Goal: Task Accomplishment & Management: Complete application form

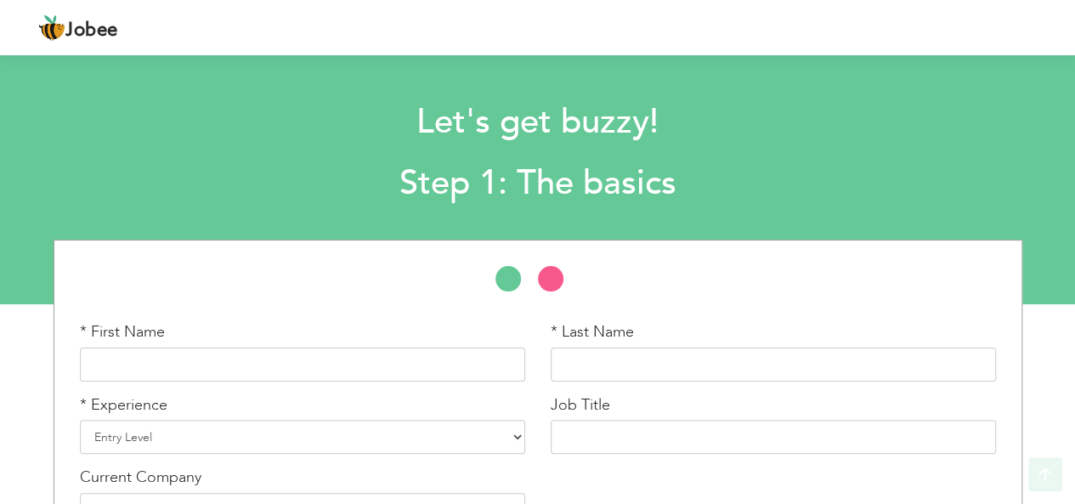
scroll to position [111, 0]
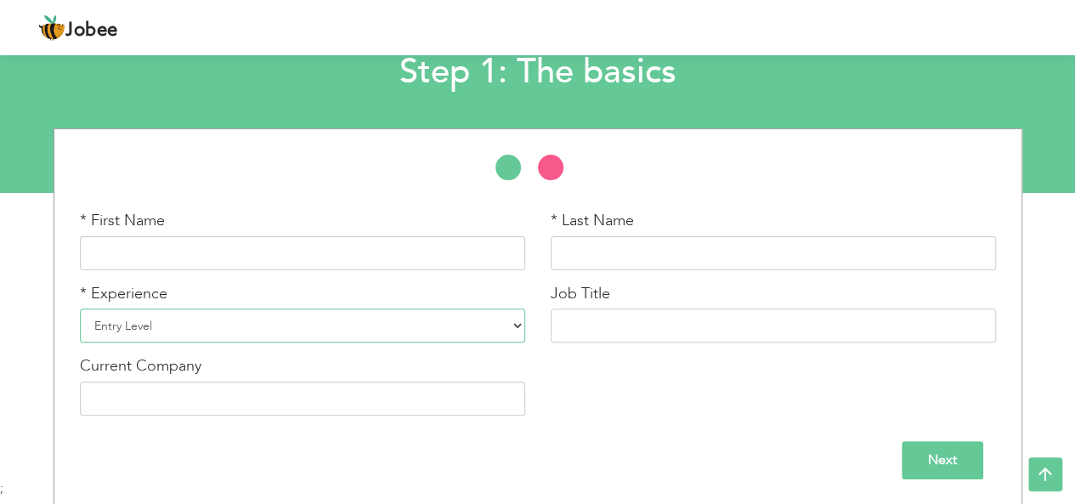
click at [523, 332] on select "Entry Level Less than 1 Year 1 Year 2 Years 3 Years 4 Years 5 Years 6 Years 7 Y…" at bounding box center [302, 326] width 445 height 34
click at [286, 444] on div "Next" at bounding box center [538, 460] width 916 height 38
click at [235, 254] on input "text" at bounding box center [302, 253] width 445 height 34
type input "Laiba"
click at [602, 244] on input "text" at bounding box center [773, 253] width 445 height 34
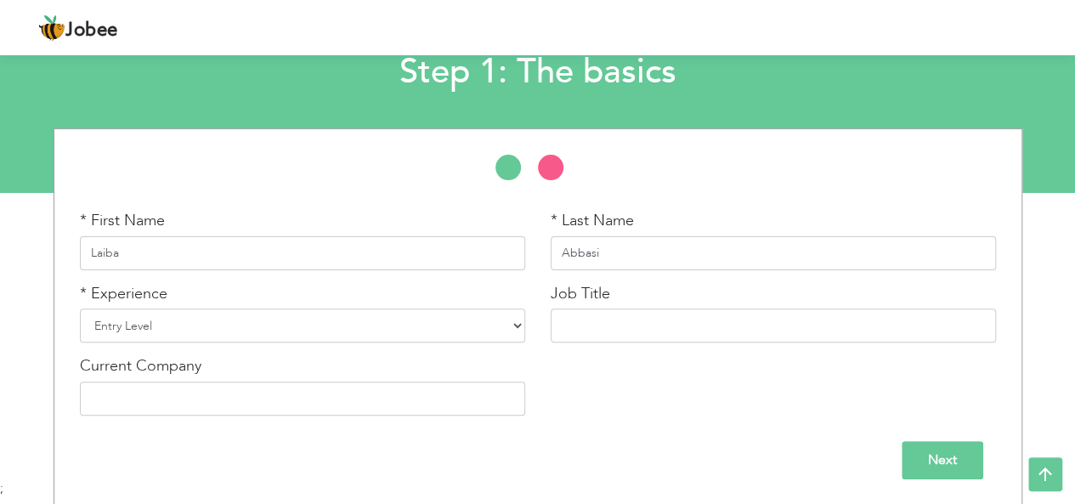
type input "Abbasi"
click at [153, 324] on select "Entry Level Less than 1 Year 1 Year 2 Years 3 Years 4 Years 5 Years 6 Years 7 Y…" at bounding box center [302, 326] width 445 height 34
select select "7"
click at [80, 309] on select "Entry Level Less than 1 Year 1 Year 2 Years 3 Years 4 Years 5 Years 6 Years 7 Y…" at bounding box center [302, 326] width 445 height 34
click at [587, 324] on input "text" at bounding box center [773, 326] width 445 height 34
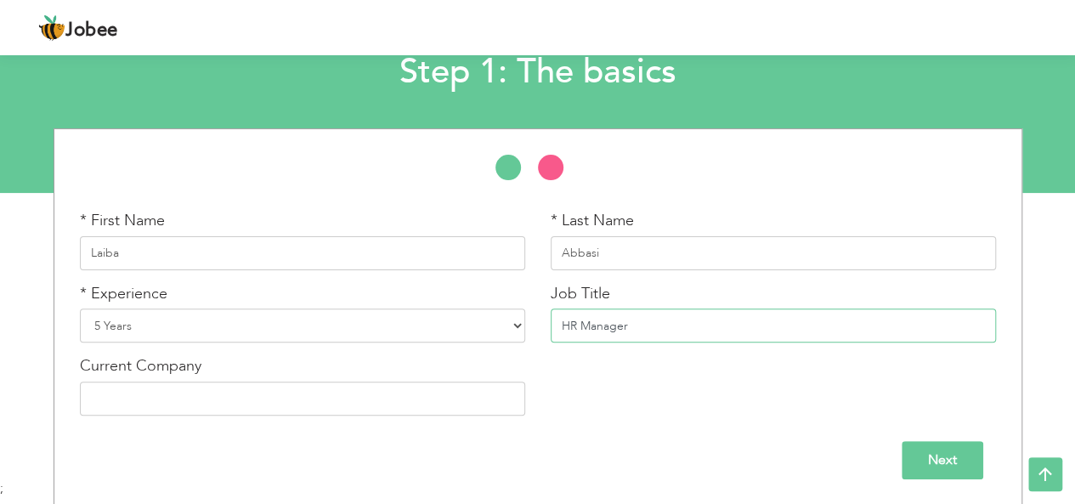
type input "HR Manager"
click at [283, 383] on input "text" at bounding box center [302, 399] width 445 height 34
type input "AB Worldwide Call HUB"
click at [941, 453] on input "Next" at bounding box center [943, 460] width 82 height 38
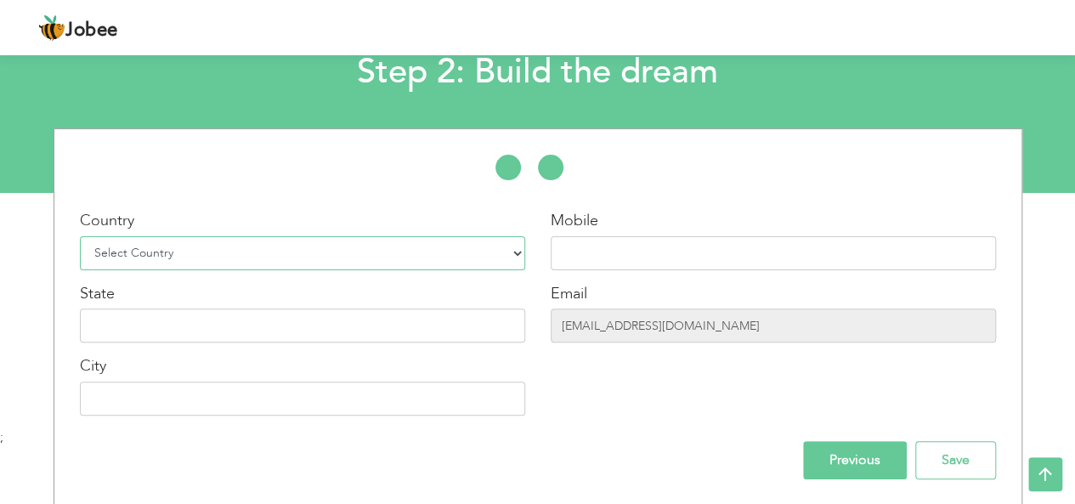
click at [292, 254] on select "Select Country Afghanistan Albania Algeria American Samoa Andorra Angola Anguil…" at bounding box center [302, 253] width 445 height 34
select select "166"
click at [80, 236] on select "Select Country Afghanistan Albania Algeria American Samoa Andorra Angola Anguil…" at bounding box center [302, 253] width 445 height 34
click at [575, 239] on input "text" at bounding box center [773, 253] width 445 height 34
type input "03105999289"
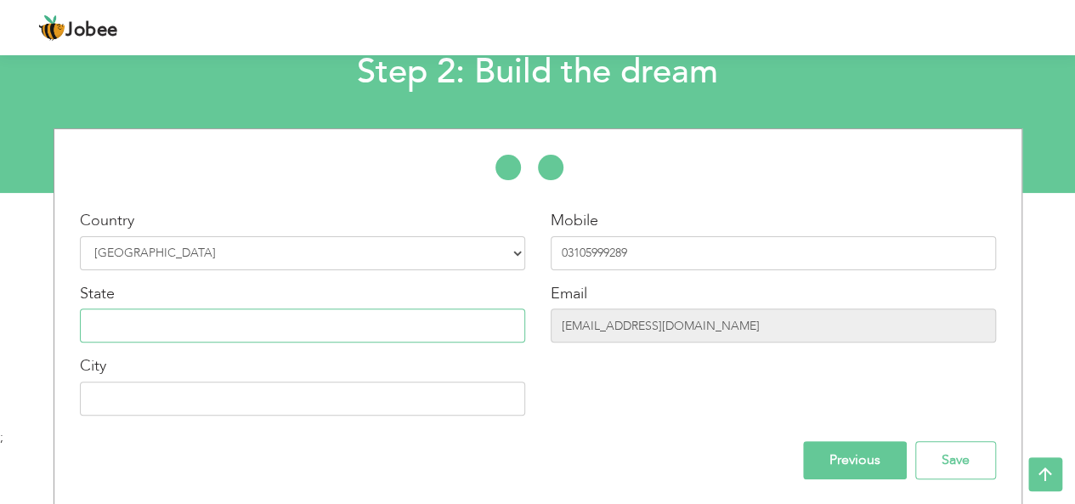
click at [371, 314] on input "text" at bounding box center [302, 326] width 445 height 34
click at [168, 397] on input "text" at bounding box center [302, 399] width 445 height 34
type input "Rawalpindi"
click at [213, 312] on input "text" at bounding box center [302, 326] width 445 height 34
drag, startPoint x: 165, startPoint y: 253, endPoint x: 0, endPoint y: 239, distance: 165.5
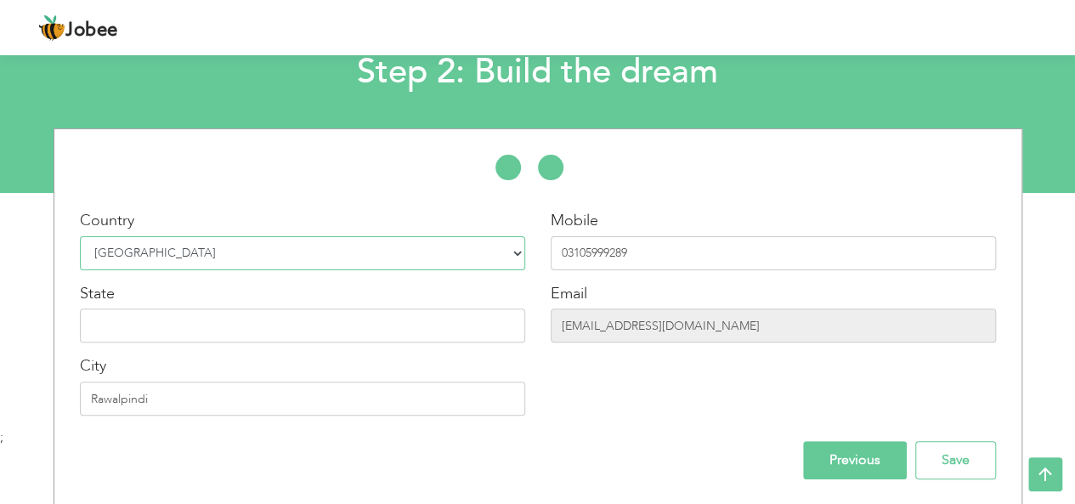
click at [0, 239] on div "* First Name Laiba * Last Name Abbasi * Experience Entry Level" at bounding box center [537, 316] width 1075 height 377
click at [173, 312] on input "text" at bounding box center [302, 326] width 445 height 34
type input "[GEOGRAPHIC_DATA]"
click at [992, 453] on input "Save" at bounding box center [955, 460] width 81 height 38
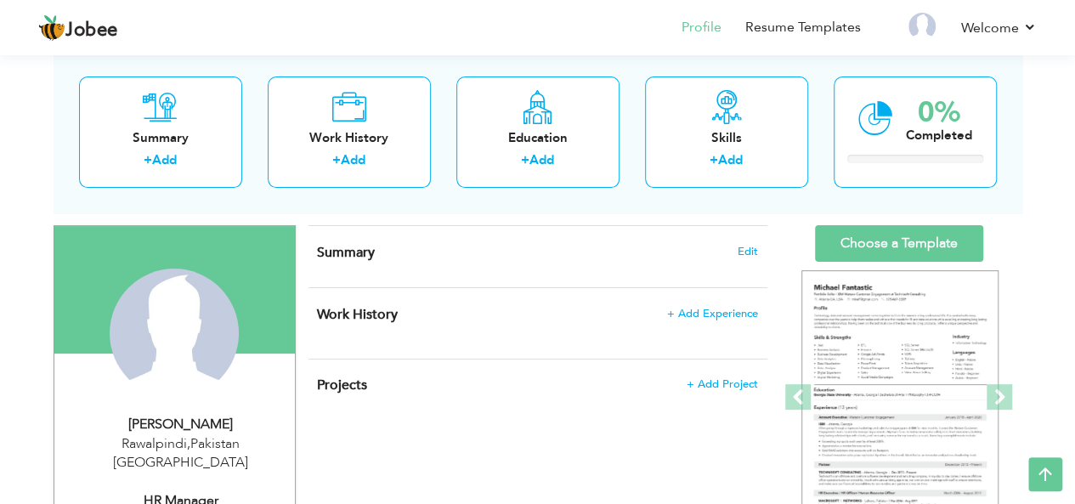
scroll to position [94, 0]
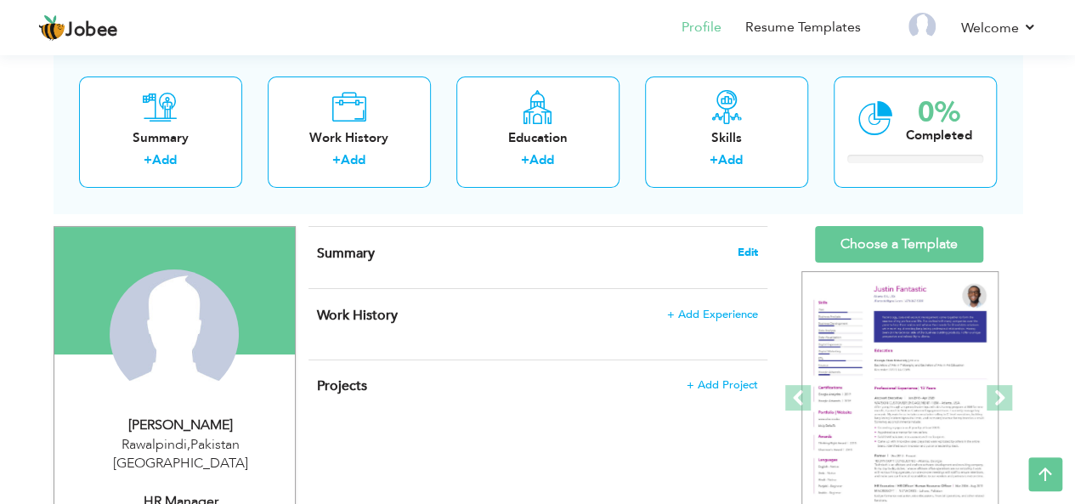
click at [740, 252] on span "Edit" at bounding box center [748, 253] width 20 height 12
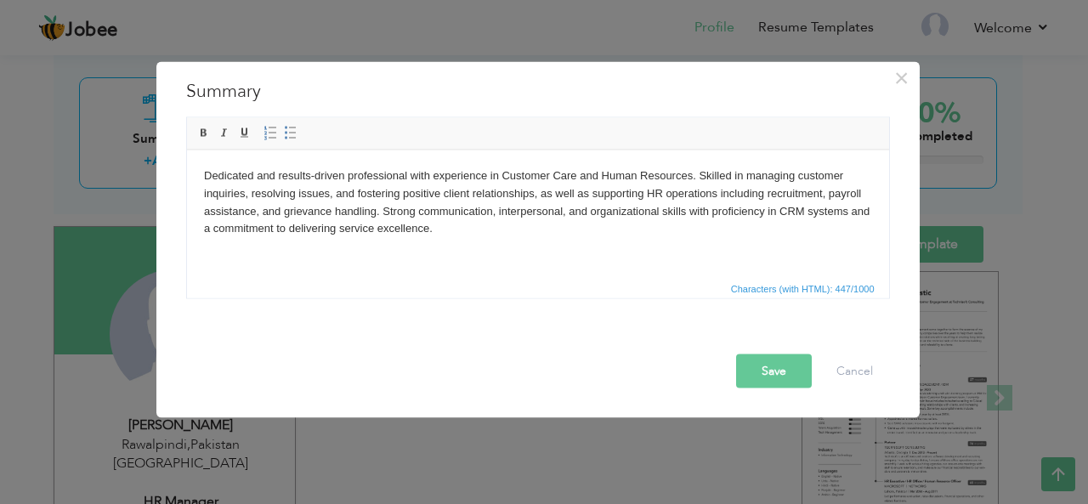
click at [780, 368] on button "Save" at bounding box center [774, 371] width 76 height 34
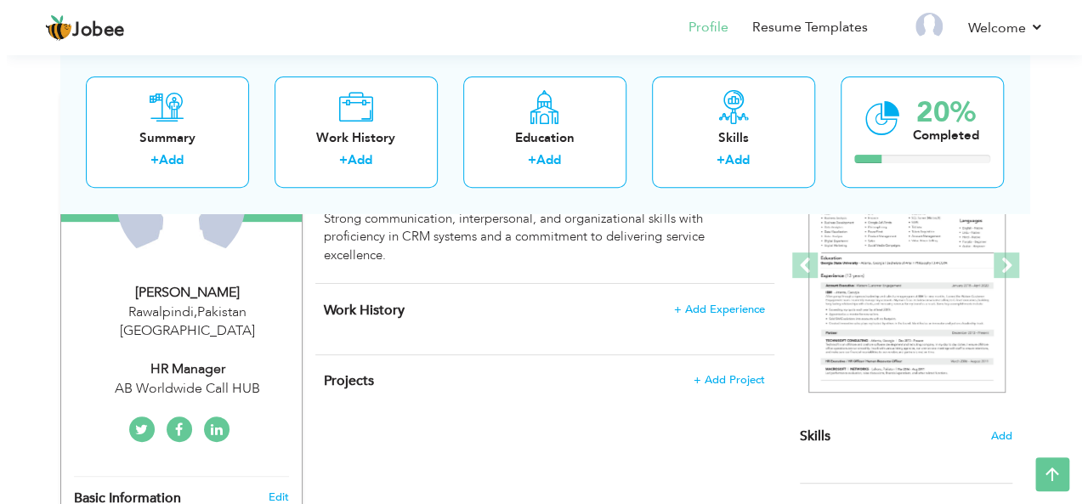
scroll to position [228, 0]
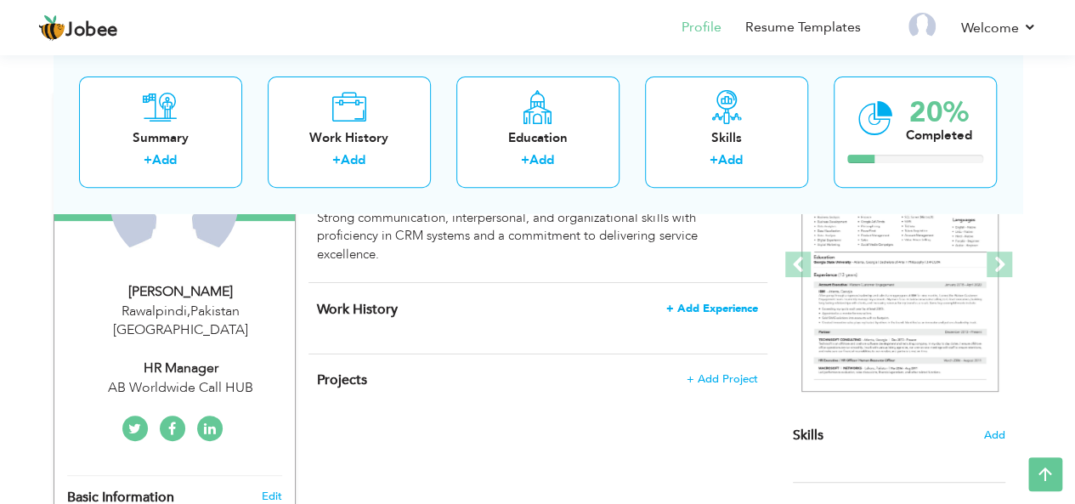
click at [712, 311] on span "+ Add Experience" at bounding box center [712, 309] width 92 height 12
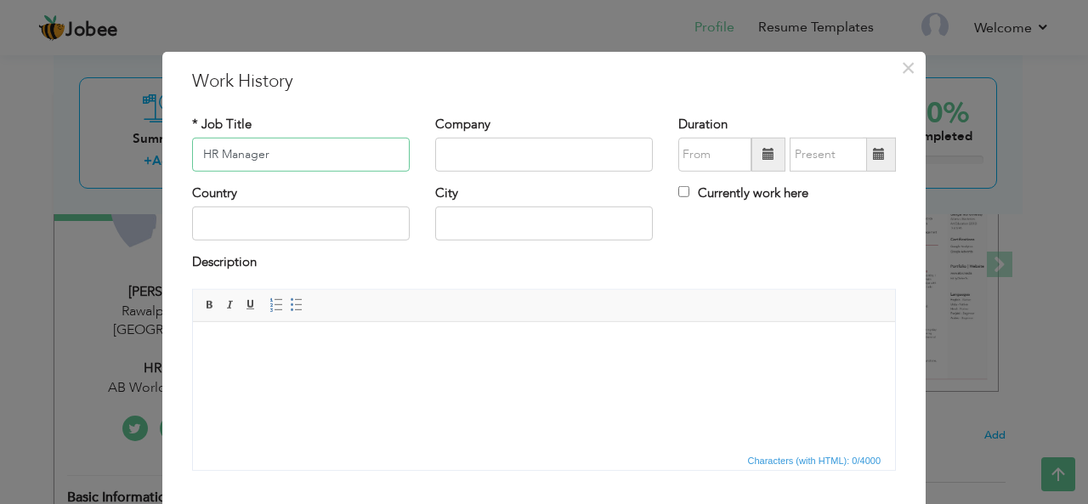
type input "HR Manager"
click at [510, 152] on input "text" at bounding box center [544, 155] width 218 height 34
type input "AB Worldwide Call HUB"
click at [762, 156] on span at bounding box center [768, 154] width 12 height 12
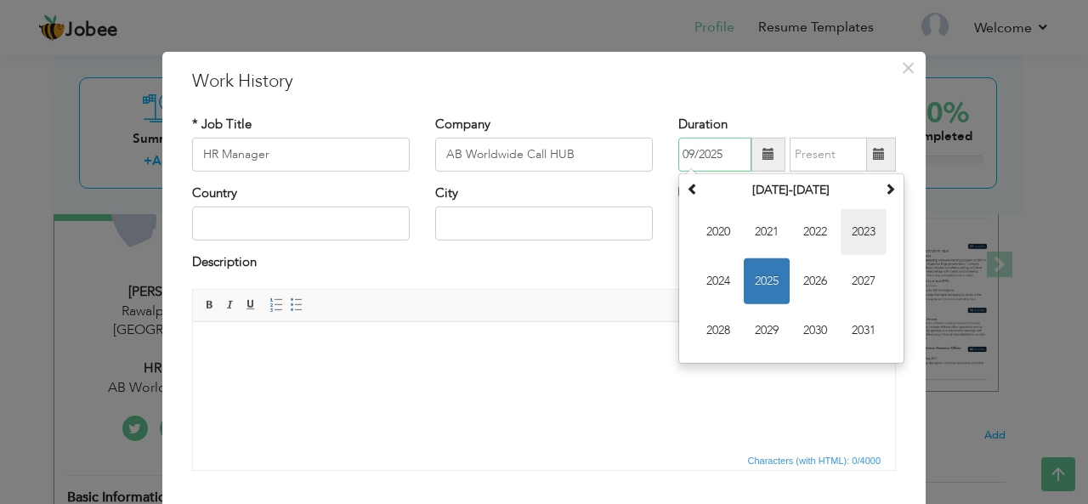
click at [856, 237] on span "2023" at bounding box center [864, 232] width 46 height 46
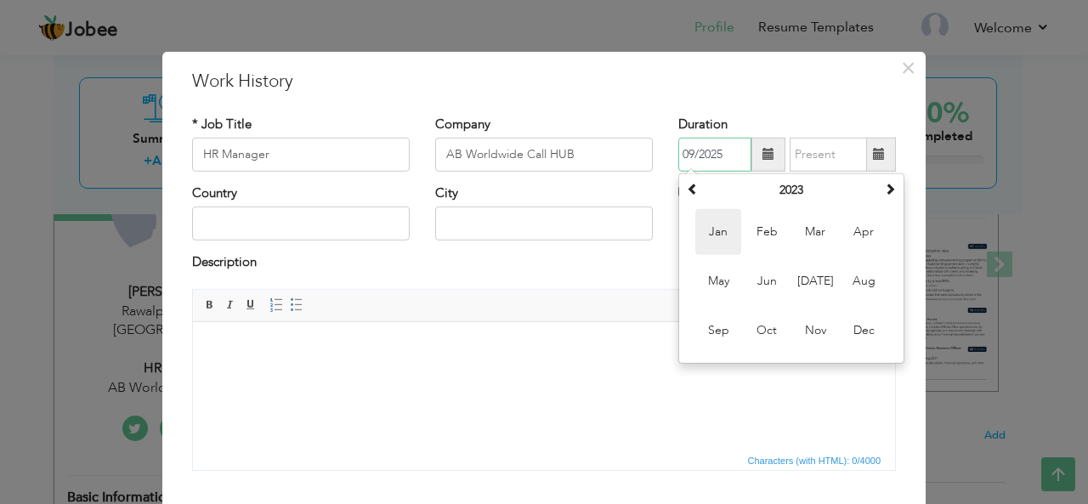
click at [712, 224] on span "Jan" at bounding box center [718, 232] width 46 height 46
type input "01/2023"
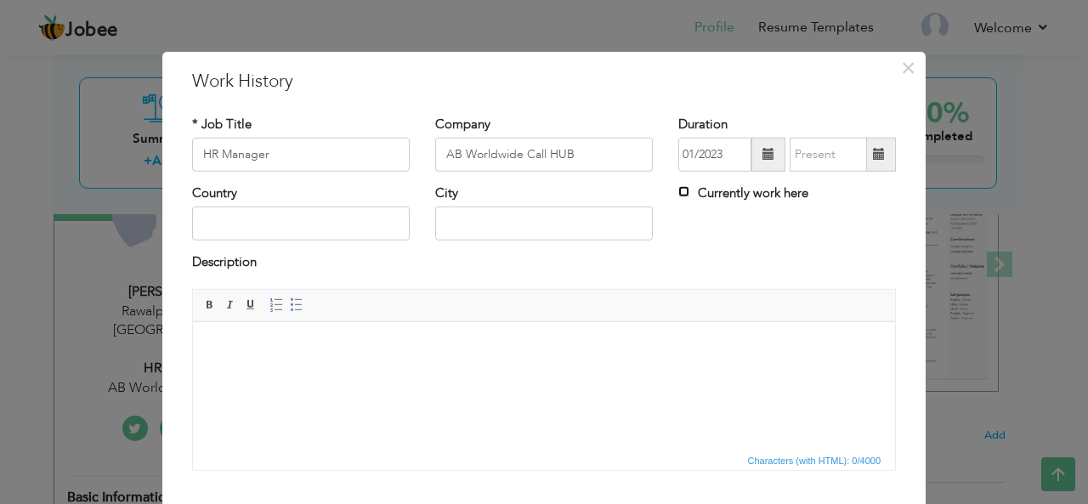
click at [678, 191] on input "Currently work here" at bounding box center [683, 191] width 11 height 11
checkbox input "true"
click at [335, 215] on input "text" at bounding box center [301, 224] width 218 height 34
type input "[GEOGRAPHIC_DATA]"
click at [504, 218] on input "text" at bounding box center [544, 224] width 218 height 34
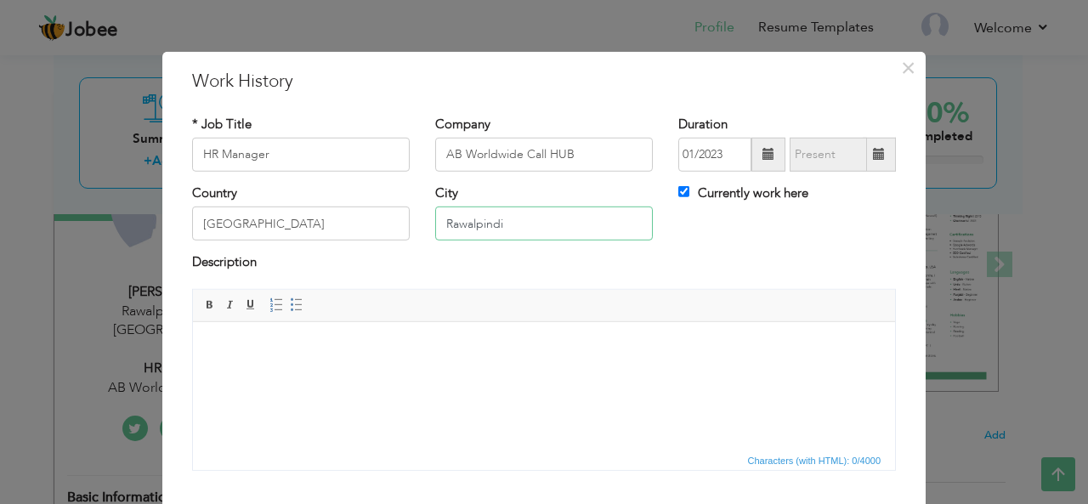
type input "Rawalpindi"
click at [394, 362] on html at bounding box center [544, 347] width 702 height 52
click at [352, 363] on html at bounding box center [544, 347] width 702 height 52
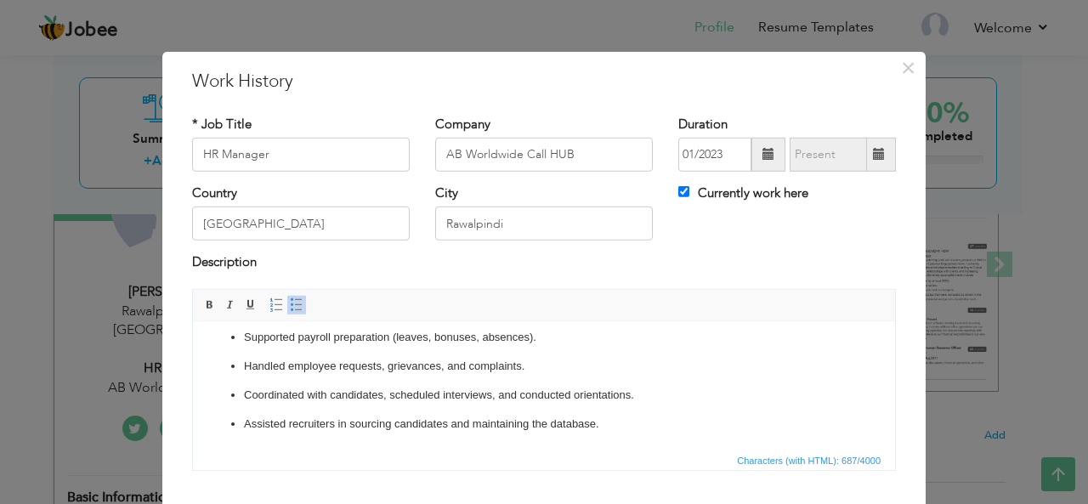
scroll to position [102, 0]
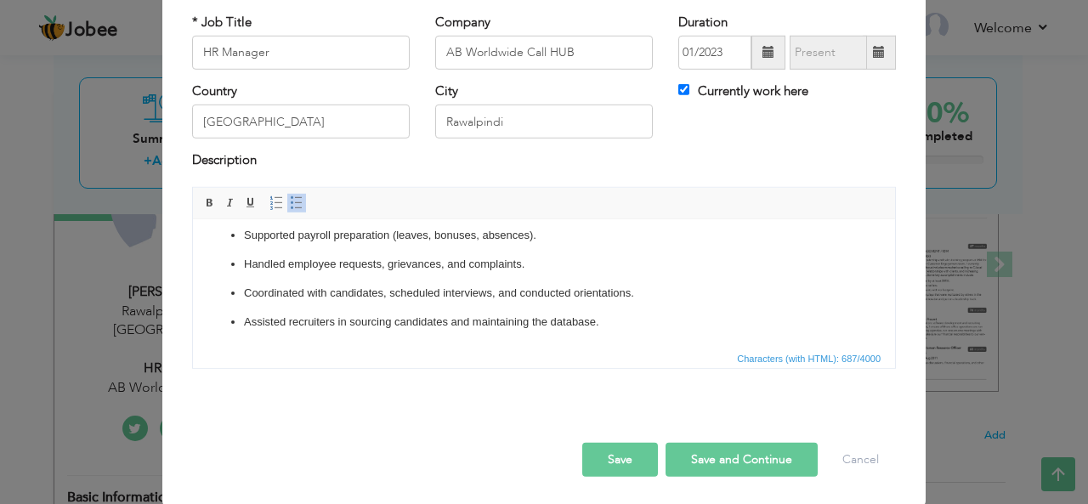
click at [713, 464] on button "Save and Continue" at bounding box center [742, 460] width 152 height 34
checkbox input "false"
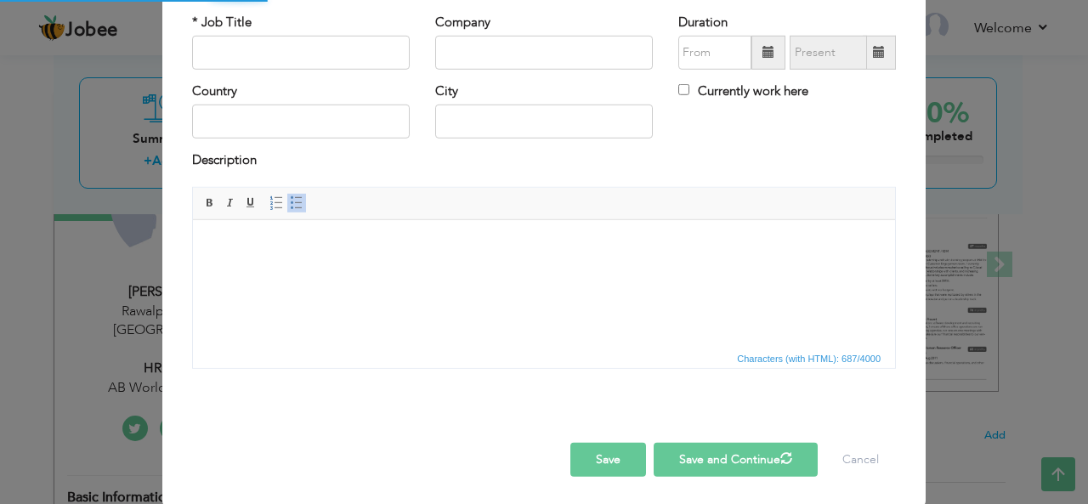
scroll to position [0, 0]
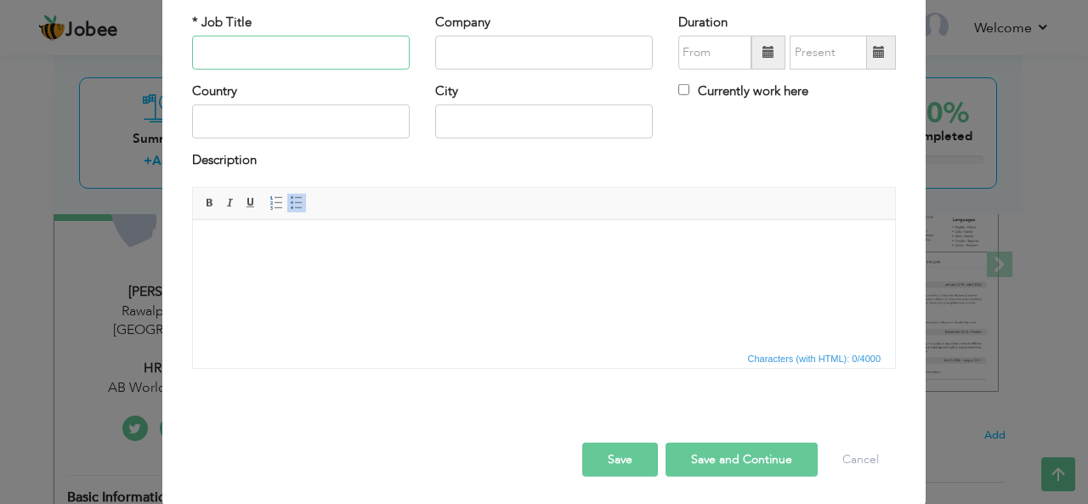
paste input "SOCIAL MEDIA EXECUTIVE"
click at [285, 50] on input "SOCIAL MEDIA EXECUTIVE" at bounding box center [301, 53] width 218 height 34
type input "SOCIAL MEDIA EXECUTIVE"
click at [535, 36] on input "text" at bounding box center [544, 53] width 218 height 34
paste input "JS BANK - ZINDAGI"
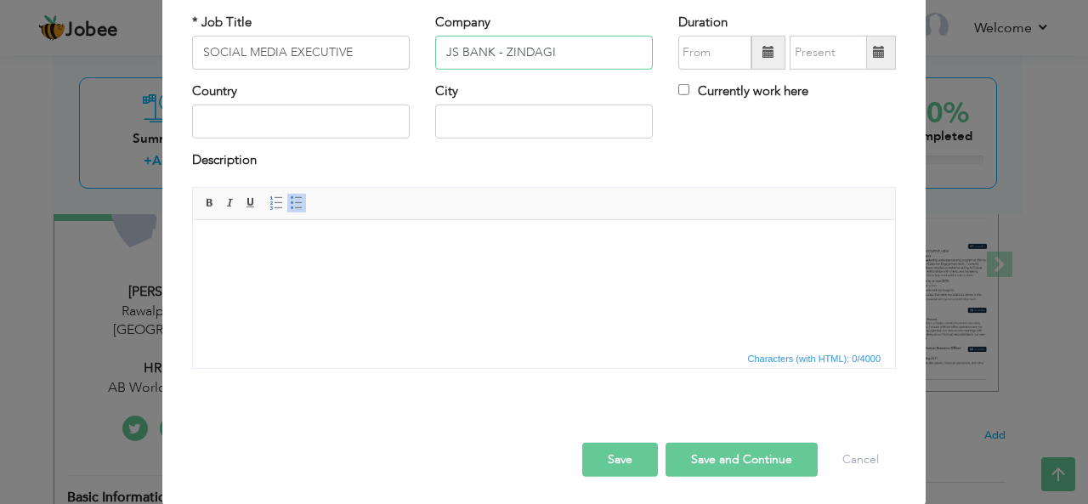
type input "JS BANK - ZINDAGI"
click at [762, 49] on span at bounding box center [768, 52] width 12 height 12
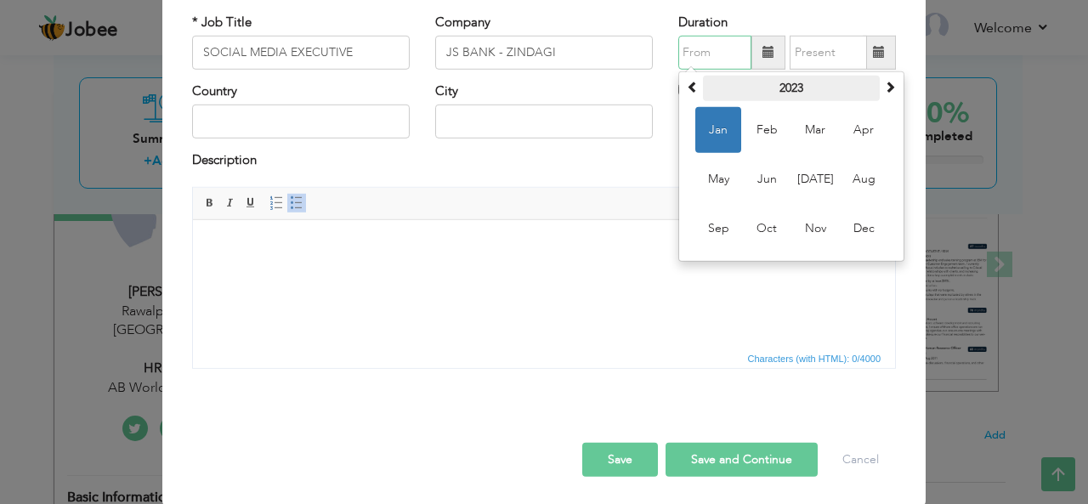
click at [703, 87] on th "2023" at bounding box center [791, 89] width 177 height 26
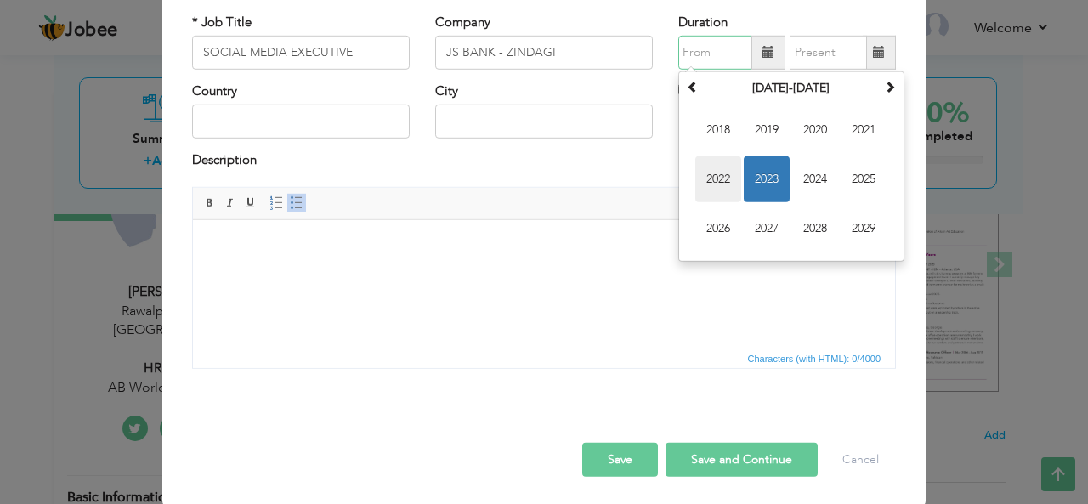
click at [722, 176] on span "2022" at bounding box center [718, 179] width 46 height 46
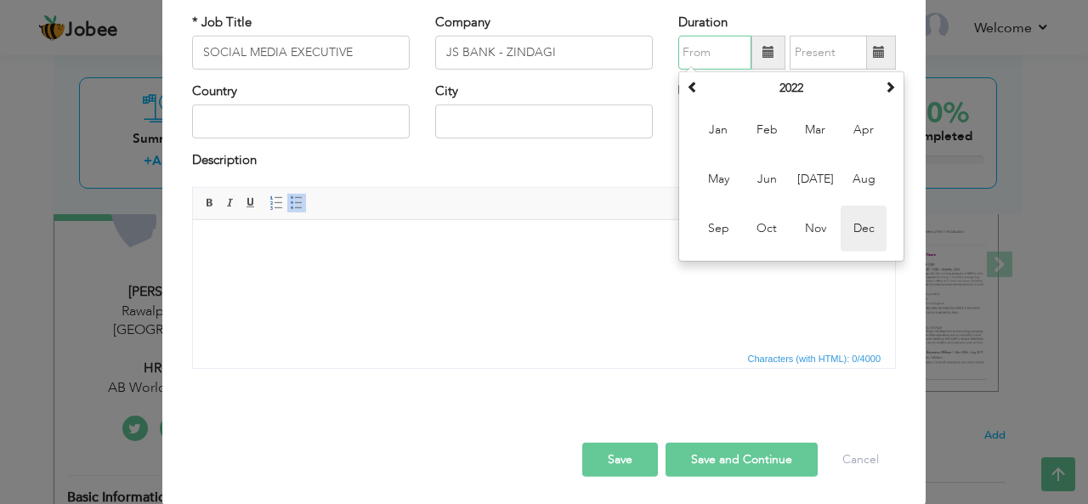
click at [847, 228] on span "Dec" at bounding box center [864, 229] width 46 height 46
type input "12/2022"
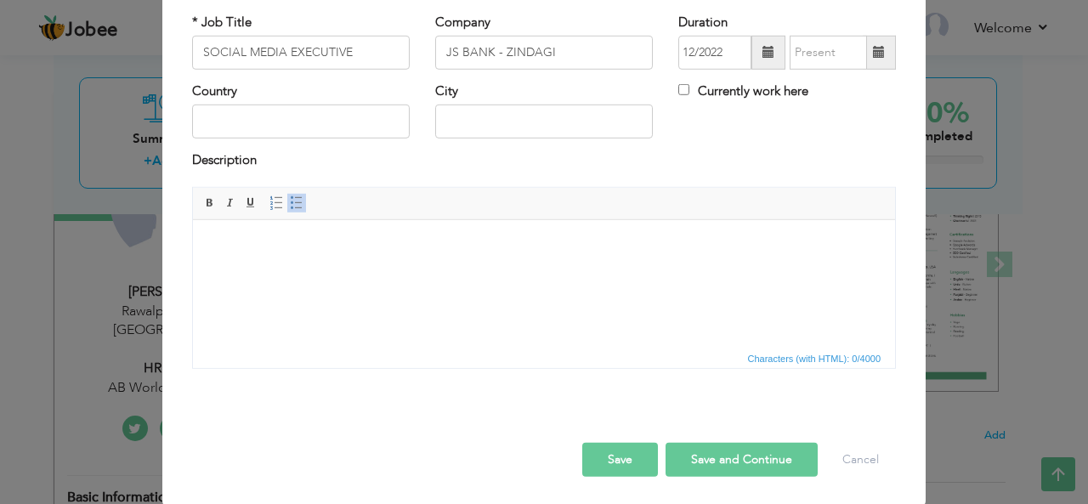
click at [879, 58] on span at bounding box center [879, 53] width 33 height 34
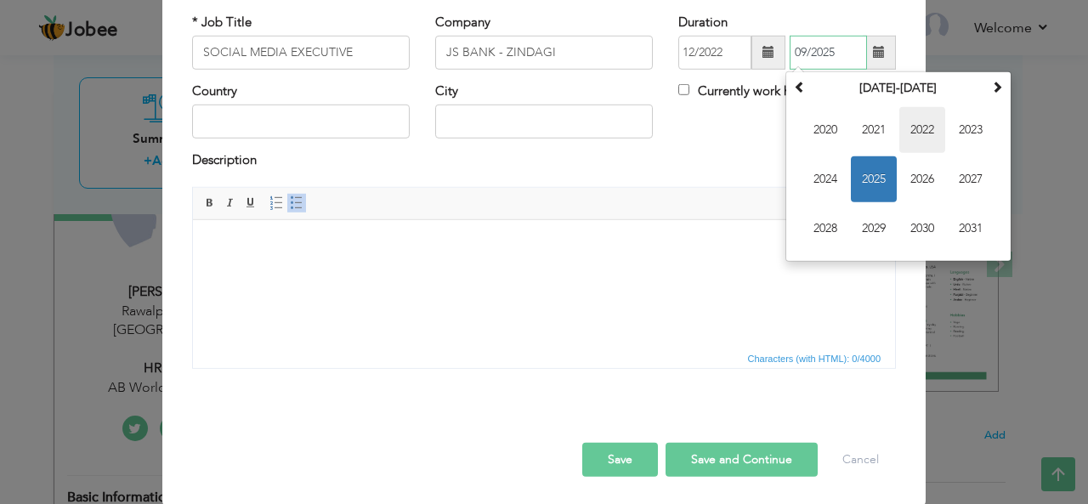
click at [931, 127] on span "2022" at bounding box center [922, 130] width 46 height 46
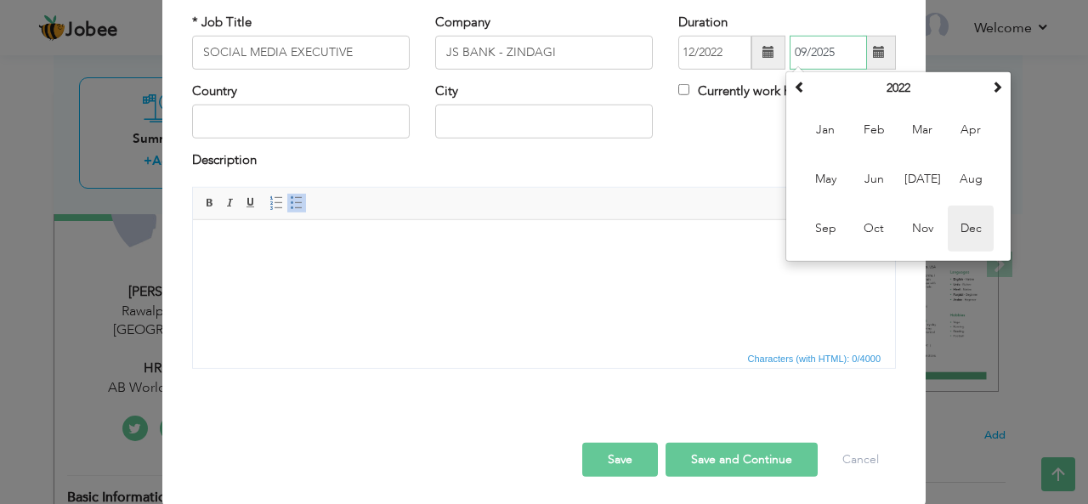
click at [948, 234] on span "Dec" at bounding box center [971, 229] width 46 height 46
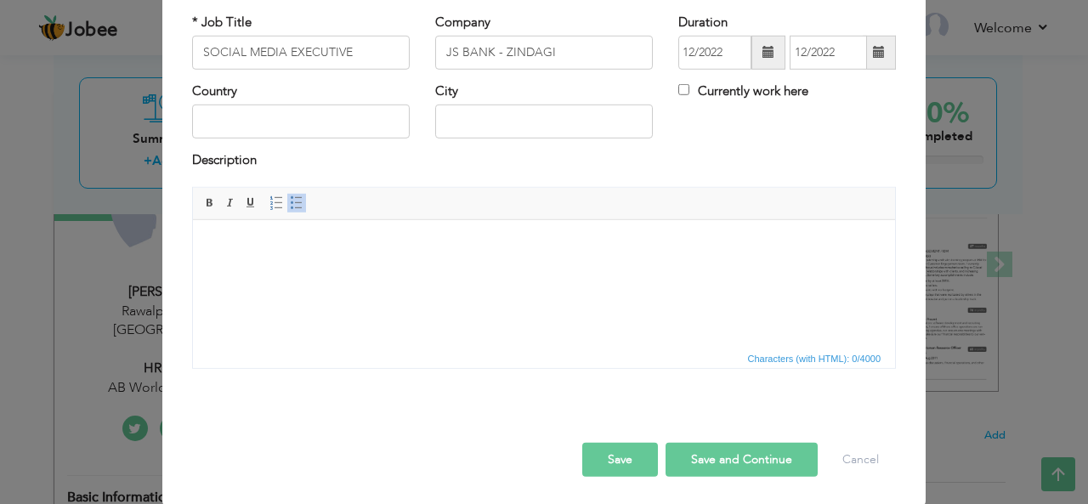
click at [755, 59] on span at bounding box center [768, 53] width 34 height 34
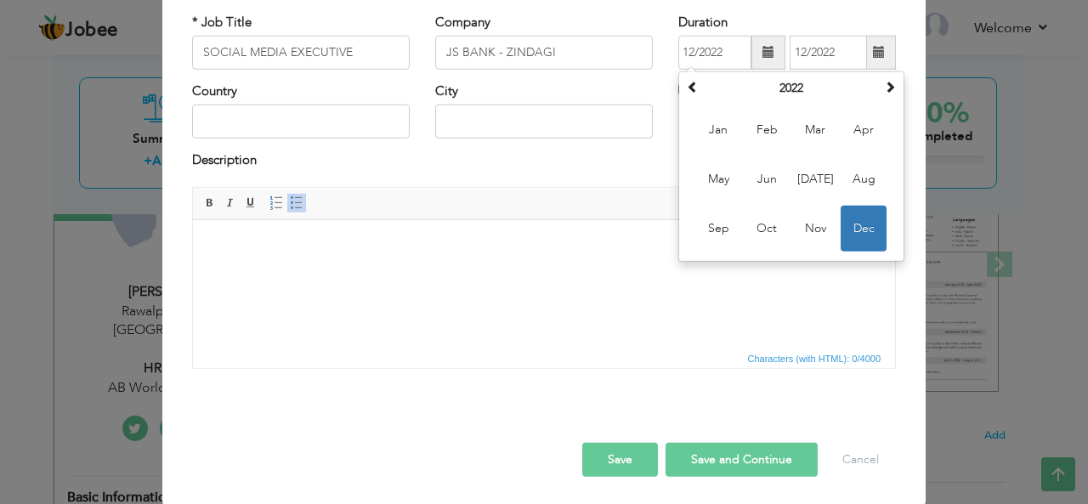
click at [873, 57] on span at bounding box center [879, 52] width 12 height 12
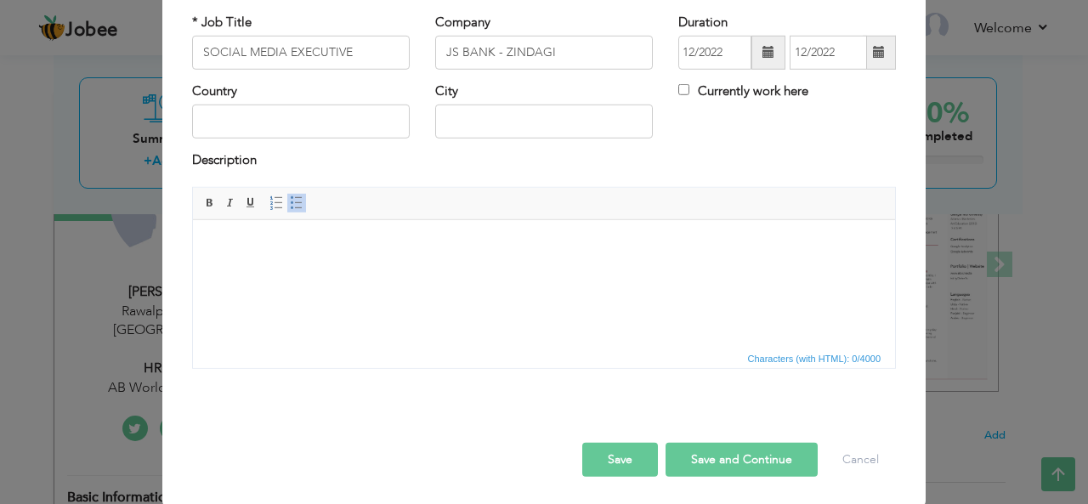
click at [863, 54] on span at bounding box center [879, 53] width 33 height 34
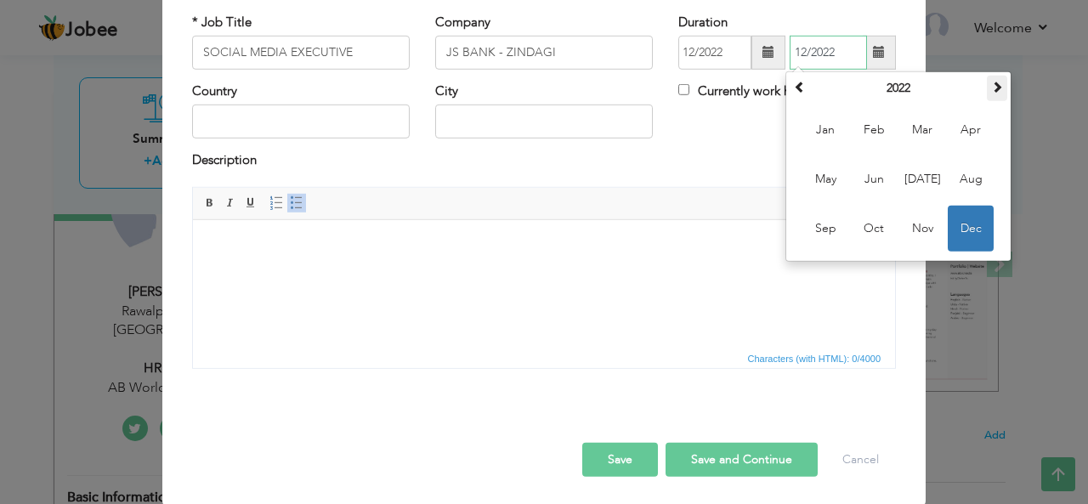
click at [987, 86] on th at bounding box center [997, 89] width 20 height 26
click at [899, 231] on span "Nov" at bounding box center [922, 229] width 46 height 46
type input "11/2023"
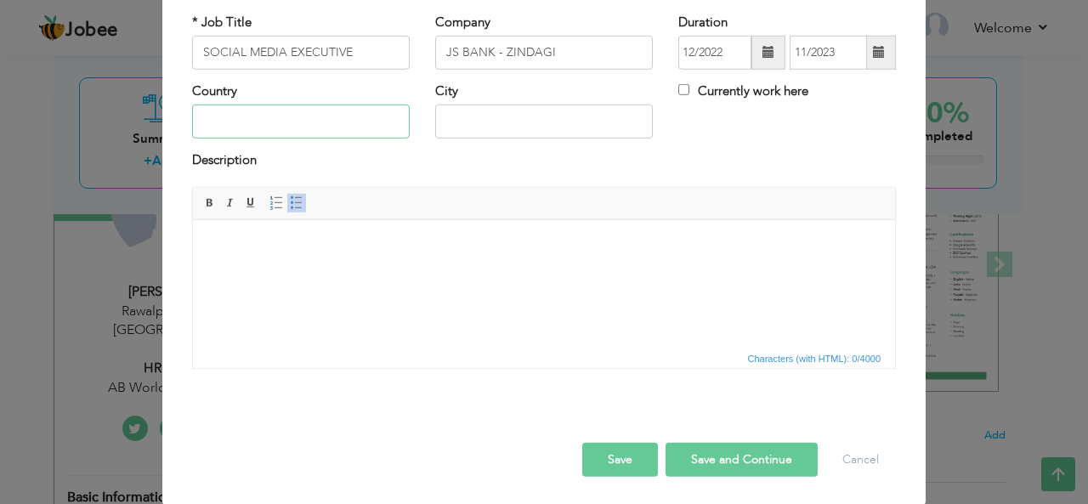
click at [301, 121] on input "text" at bounding box center [301, 122] width 218 height 34
type input "p"
type input "[GEOGRAPHIC_DATA]"
click at [468, 123] on input "text" at bounding box center [544, 122] width 218 height 34
type input "[GEOGRAPHIC_DATA]"
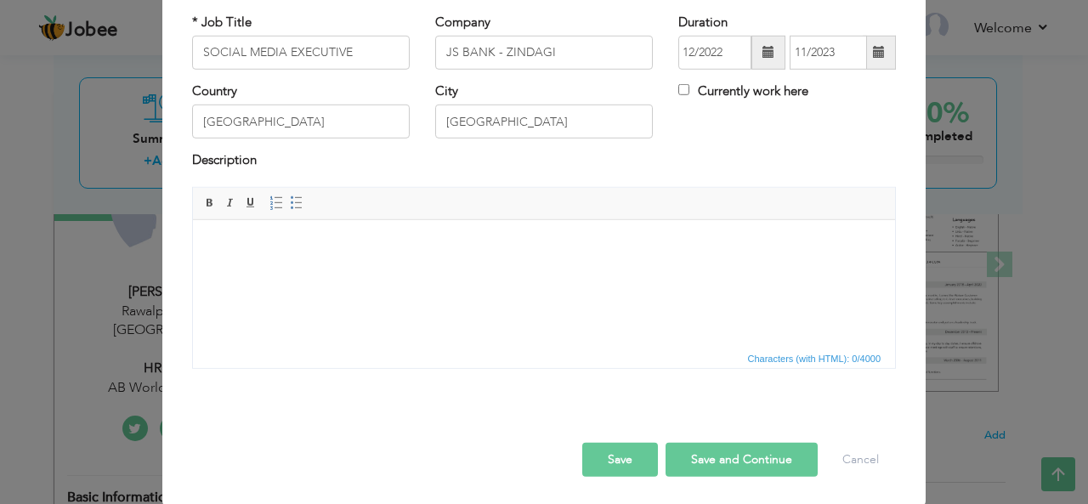
click at [328, 240] on body at bounding box center [544, 245] width 668 height 18
click at [300, 252] on body at bounding box center [544, 245] width 668 height 18
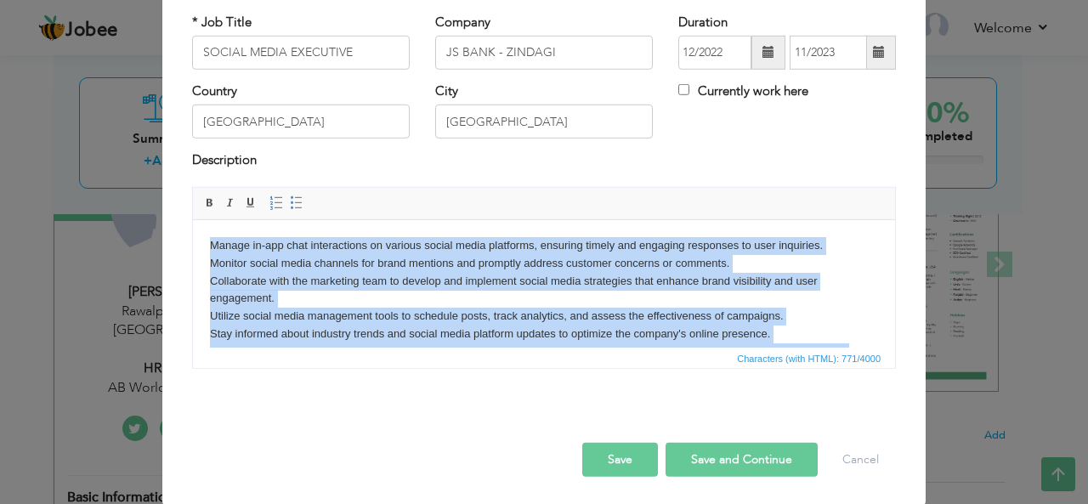
drag, startPoint x: 268, startPoint y: 320, endPoint x: 164, endPoint y: 141, distance: 206.4
click at [193, 219] on html "Manage in-app chat interactions on various social media platforms, ensuring tim…" at bounding box center [544, 306] width 702 height 175
click at [290, 202] on span at bounding box center [297, 203] width 14 height 14
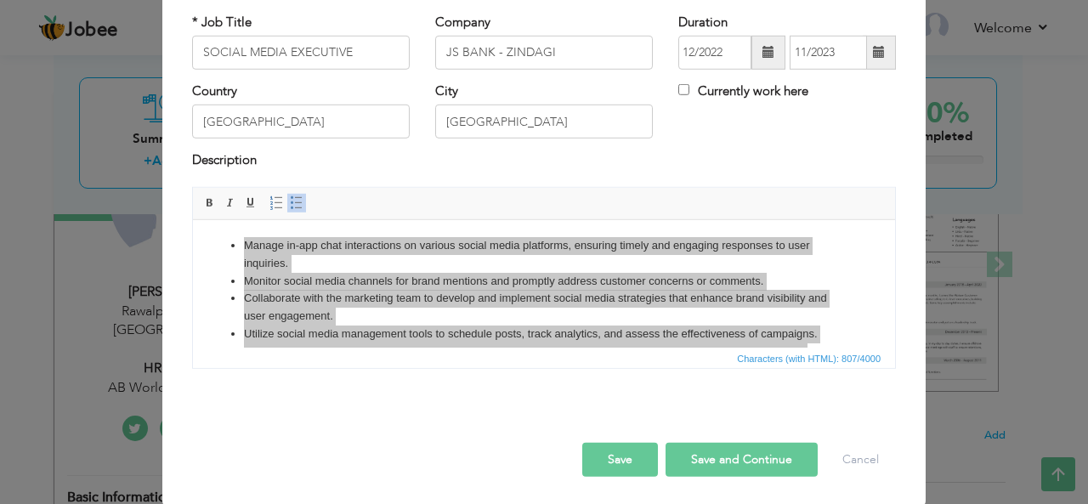
click at [701, 463] on button "Save and Continue" at bounding box center [742, 460] width 152 height 34
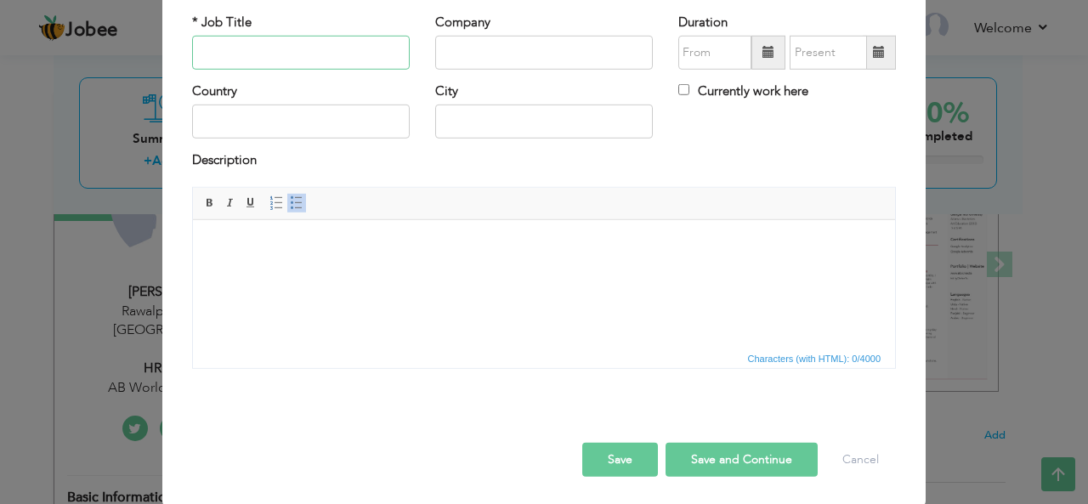
click at [268, 48] on input "text" at bounding box center [301, 53] width 218 height 34
paste input "CUSTOMER SERVICE REPRESENTATIVE"
type input "CUSTOMER SERVICE REPRESENTATIVE"
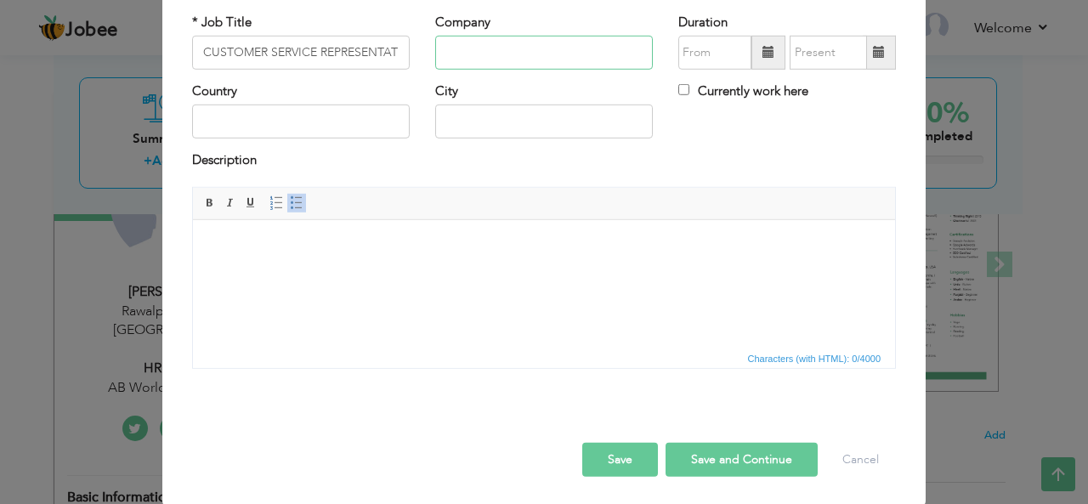
click at [532, 43] on input "text" at bounding box center [544, 53] width 218 height 34
paste input "ABACUS CONSULTING"
type input "ABACUS CONSULTING"
click at [759, 62] on span at bounding box center [768, 53] width 34 height 34
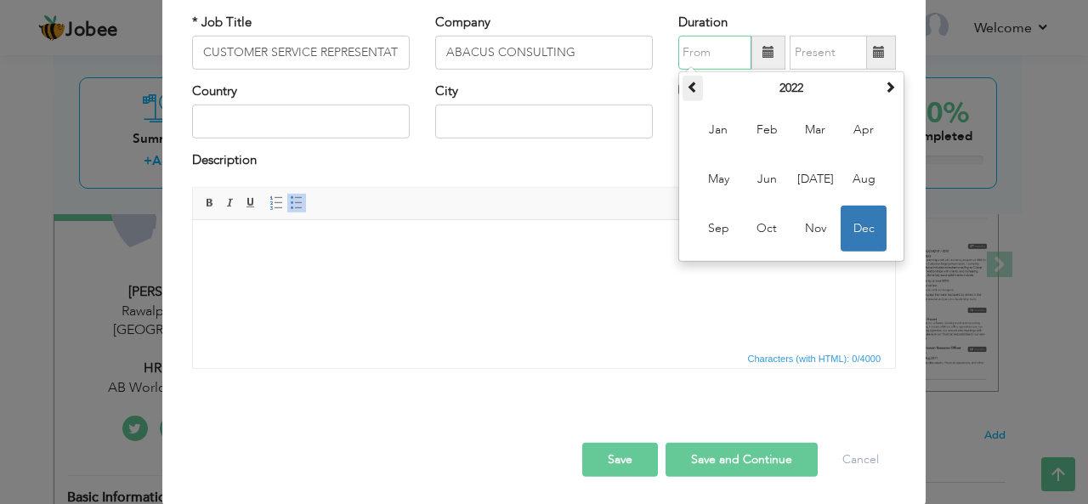
click at [687, 82] on span at bounding box center [693, 87] width 12 height 12
click at [813, 224] on span "Nov" at bounding box center [815, 229] width 46 height 46
type input "11/2021"
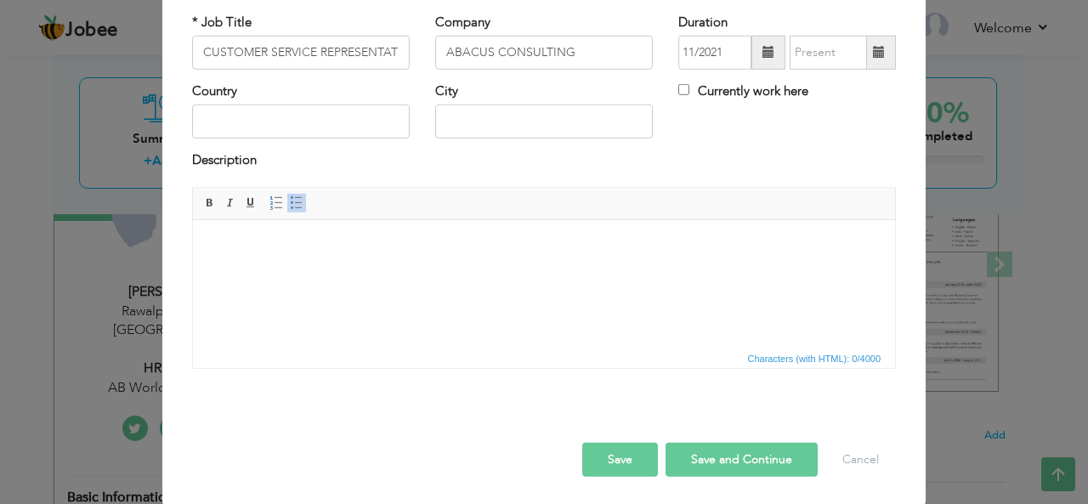
click at [881, 55] on span at bounding box center [879, 53] width 33 height 34
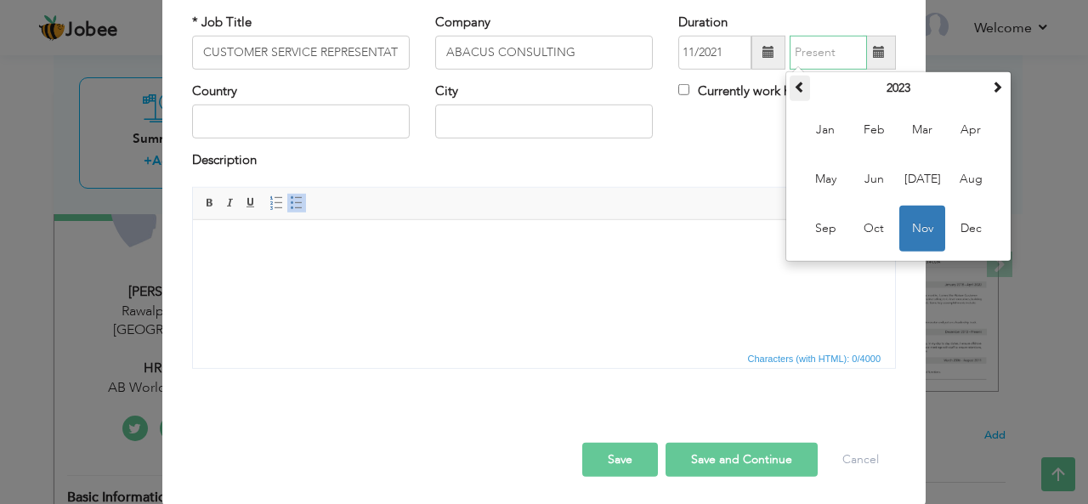
click at [794, 81] on span at bounding box center [800, 87] width 12 height 12
click at [961, 132] on span "Apr" at bounding box center [971, 130] width 46 height 46
type input "04/2022"
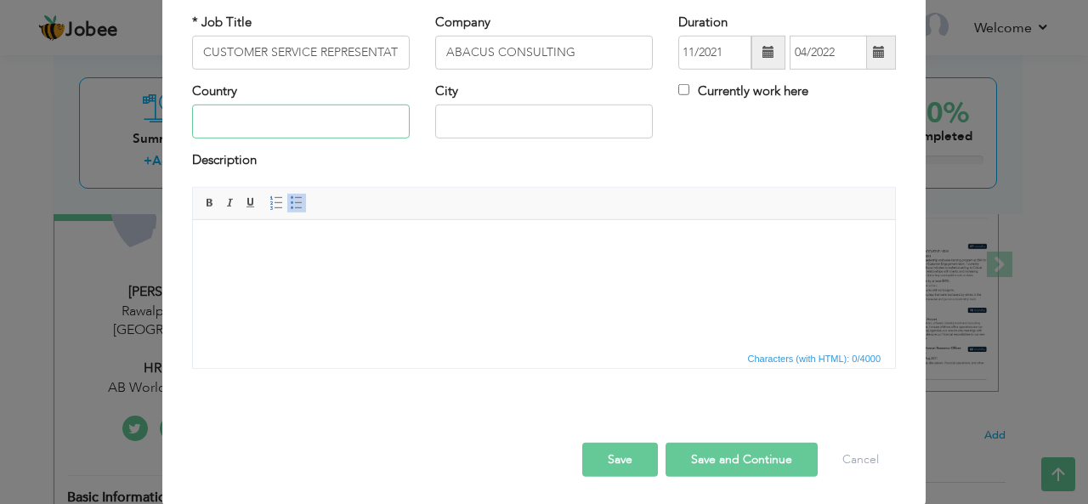
click at [315, 122] on input "text" at bounding box center [301, 122] width 218 height 34
type input "[GEOGRAPHIC_DATA]"
click at [492, 120] on input "text" at bounding box center [544, 122] width 218 height 34
type input "[GEOGRAPHIC_DATA]"
click at [316, 271] on html at bounding box center [544, 245] width 702 height 52
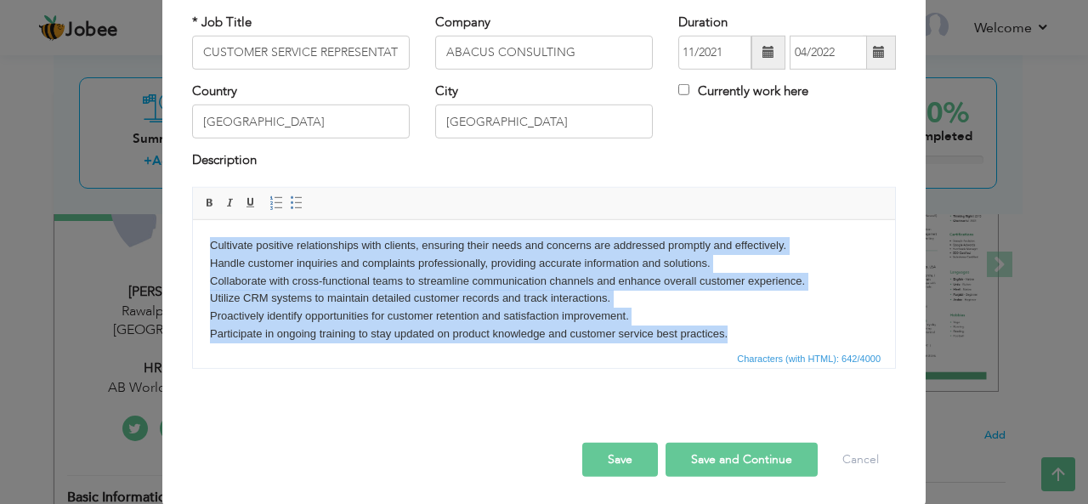
drag, startPoint x: 746, startPoint y: 330, endPoint x: 101, endPoint y: 221, distance: 654.3
click at [193, 221] on html "Cultivate positive relationships with clients, ensuring their needs and concern…" at bounding box center [544, 289] width 702 height 140
click at [287, 202] on link "Insert/Remove Bulleted List" at bounding box center [296, 203] width 19 height 19
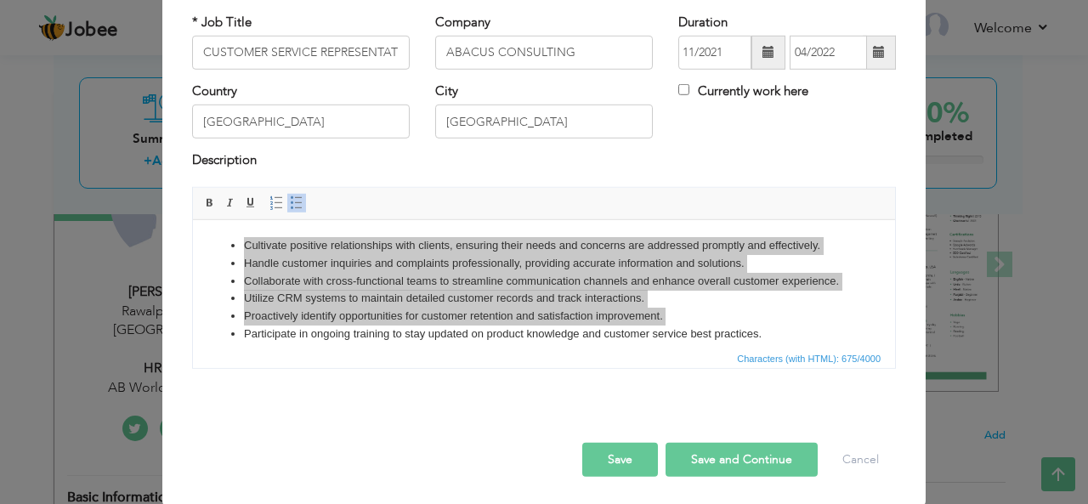
click at [689, 459] on button "Save and Continue" at bounding box center [742, 460] width 152 height 34
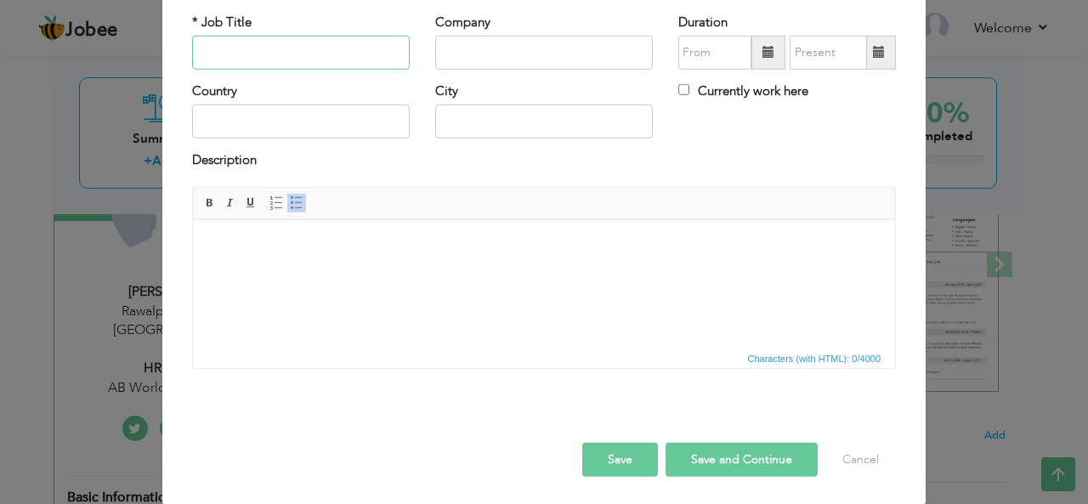
paste input "CUSTOMER SERVICE REPRESENTATIVE"
click at [326, 64] on input "CUSTOMER SERVICE REPRESENTATIVE" at bounding box center [301, 53] width 218 height 34
type input "CUSTOMER SERVICE REPRESENTATIVE"
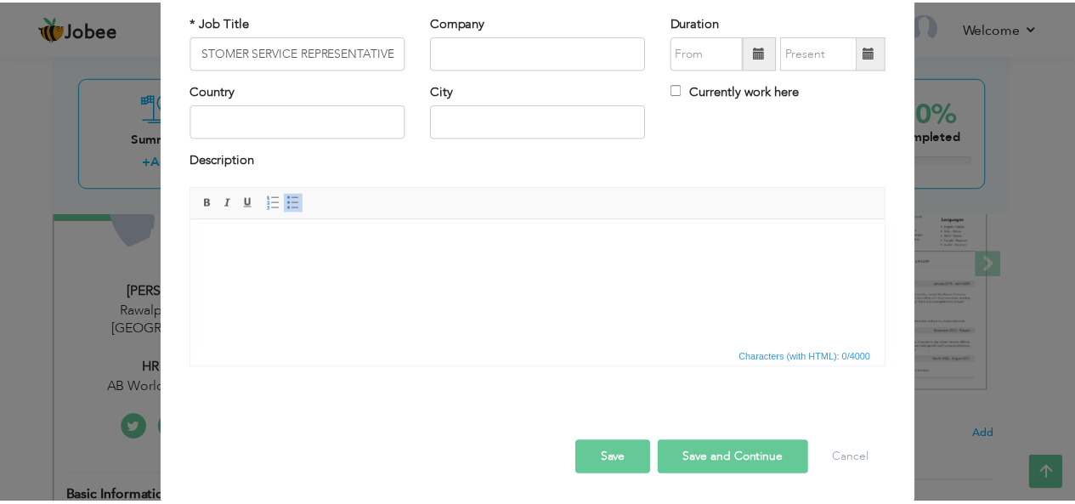
scroll to position [0, 0]
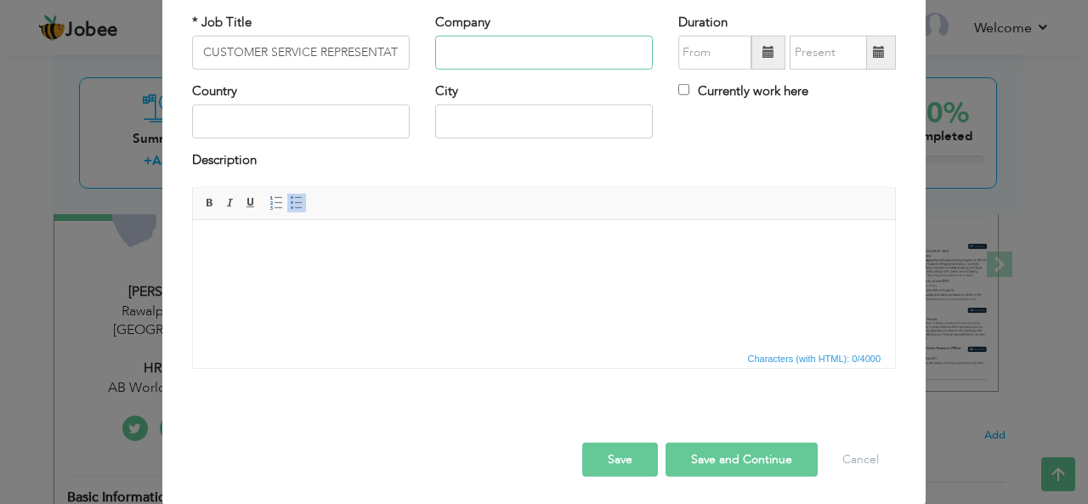
paste input "TELENOR MICROFINANCE BANK"
click at [554, 50] on input "TELENOR MICROFINANCE BANK" at bounding box center [544, 53] width 218 height 34
type input "TELENOR MICROFINANCE BANK"
click at [762, 48] on span at bounding box center [768, 52] width 12 height 12
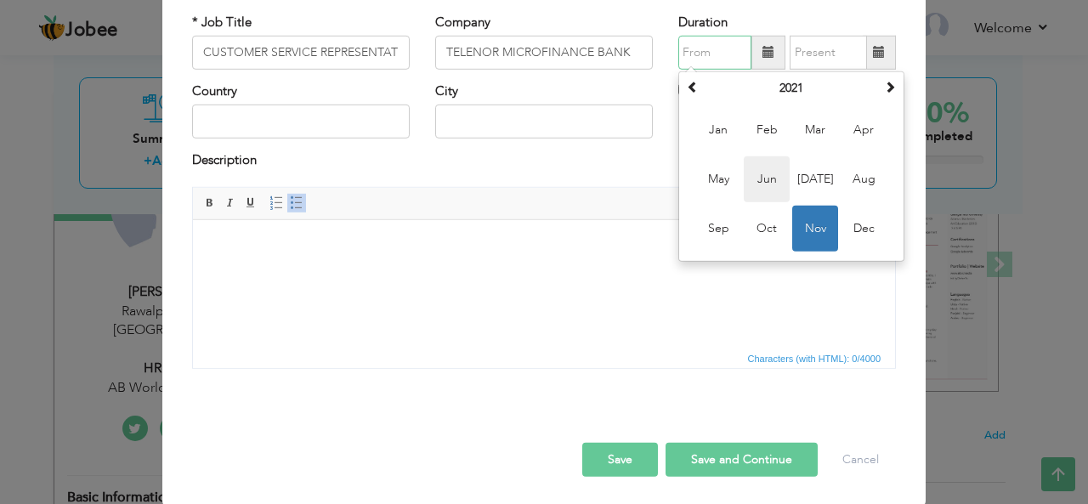
click at [759, 180] on span "Jun" at bounding box center [767, 179] width 46 height 46
type input "06/2021"
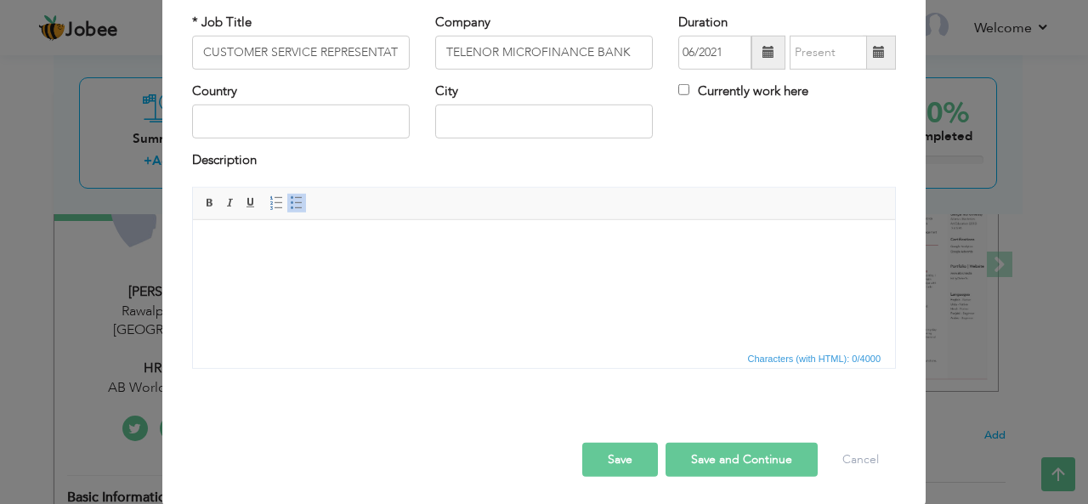
click at [879, 54] on span at bounding box center [879, 53] width 33 height 34
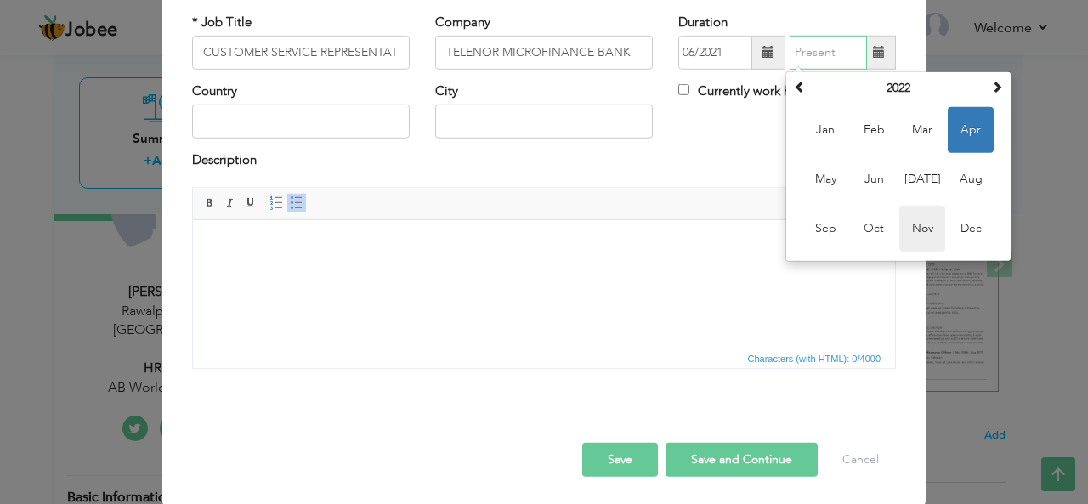
click at [916, 218] on span "Nov" at bounding box center [922, 229] width 46 height 46
type input "11/2022"
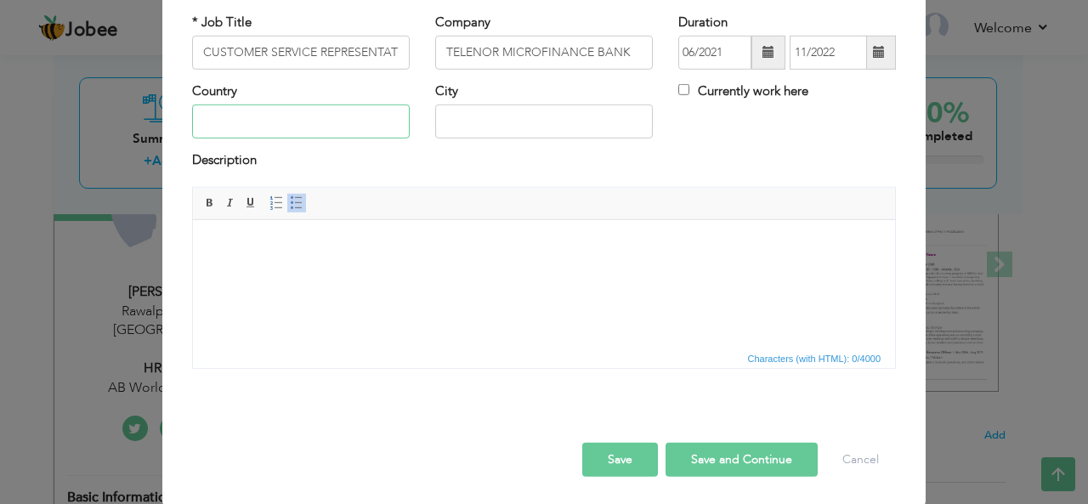
click at [359, 108] on input "text" at bounding box center [301, 122] width 218 height 34
type input "[GEOGRAPHIC_DATA]"
click at [485, 126] on input "text" at bounding box center [544, 122] width 218 height 34
type input "[GEOGRAPHIC_DATA]"
click at [400, 271] on html at bounding box center [544, 245] width 702 height 52
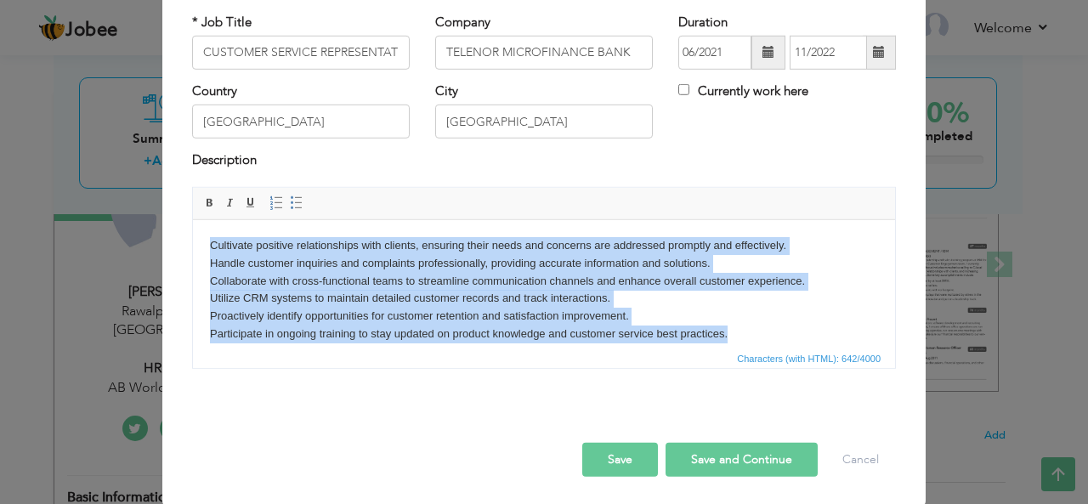
drag, startPoint x: 730, startPoint y: 330, endPoint x: 98, endPoint y: 227, distance: 640.7
click at [193, 227] on html "Cultivate positive relationships with clients, ensuring their needs and concern…" at bounding box center [544, 289] width 702 height 140
click at [290, 201] on span at bounding box center [297, 203] width 14 height 14
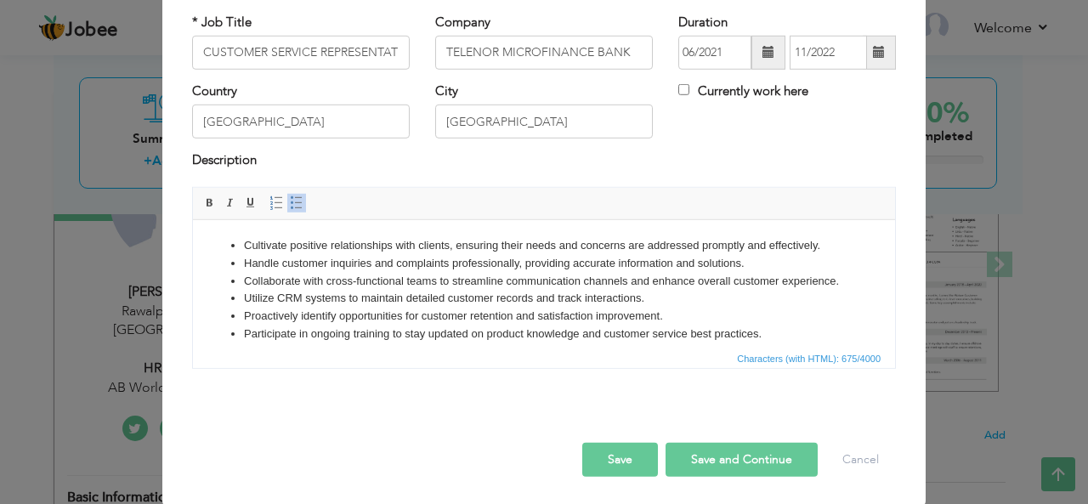
click at [629, 458] on button "Save" at bounding box center [620, 460] width 76 height 34
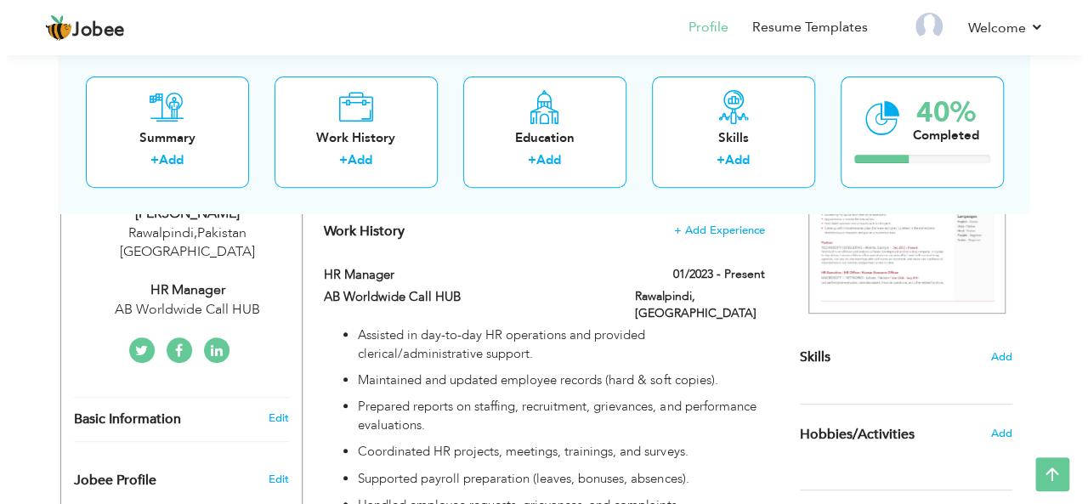
scroll to position [305, 0]
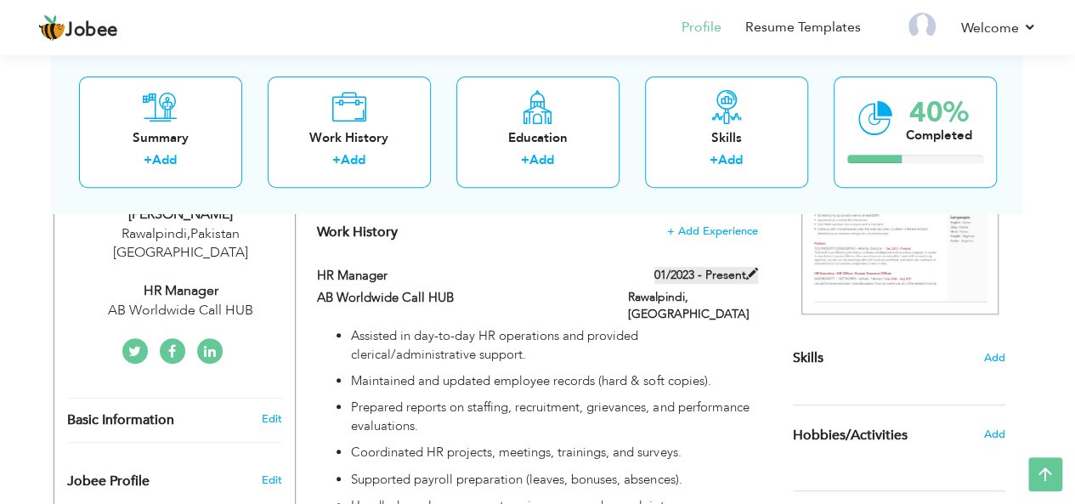
click at [712, 276] on label "01/2023 - Present" at bounding box center [707, 275] width 104 height 17
type input "HR Manager"
type input "AB Worldwide Call HUB"
type input "01/2023"
type input "Rawalpindi"
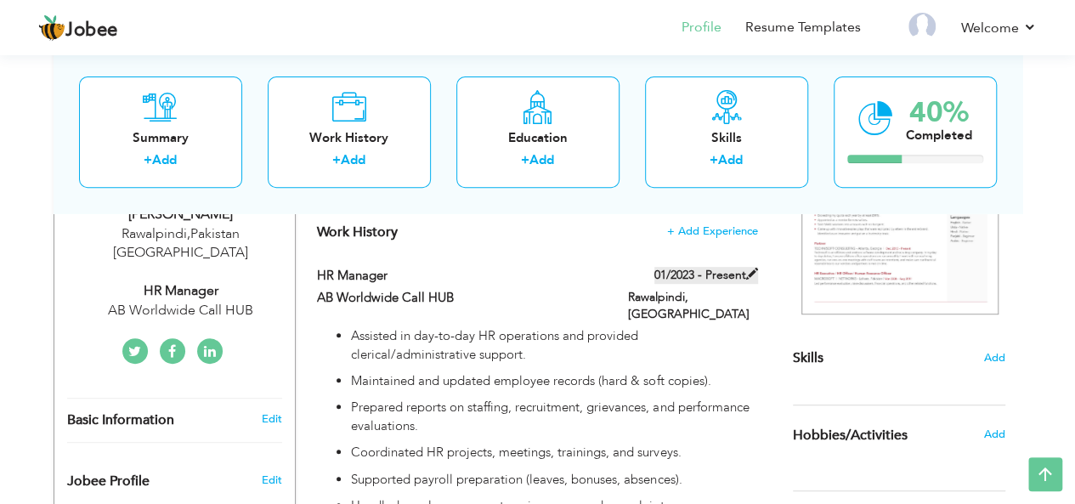
checkbox input "true"
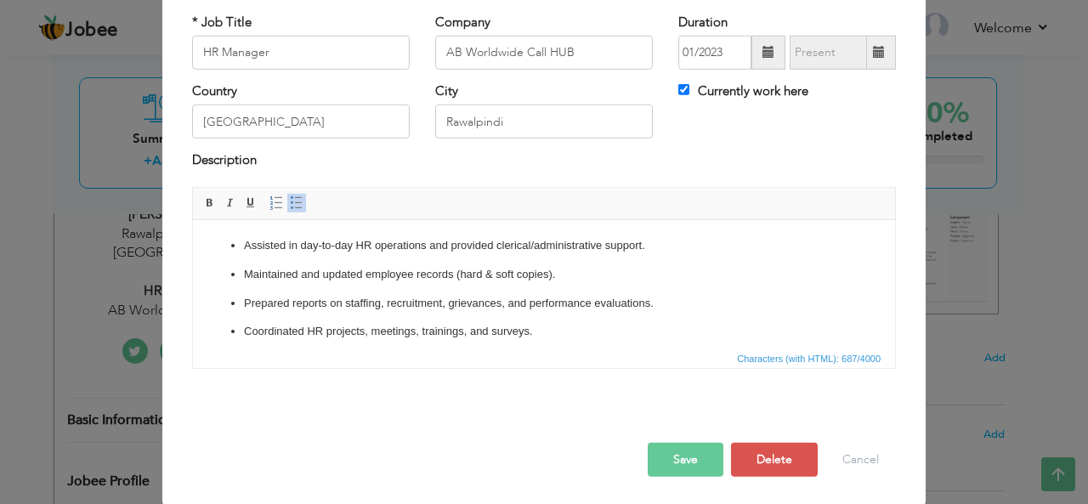
scroll to position [0, 0]
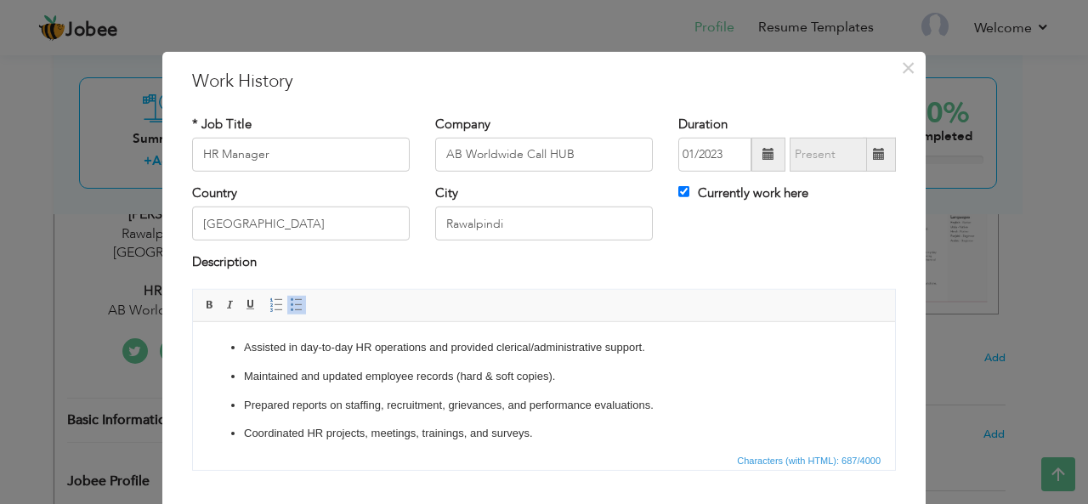
click at [762, 160] on span at bounding box center [768, 154] width 12 height 12
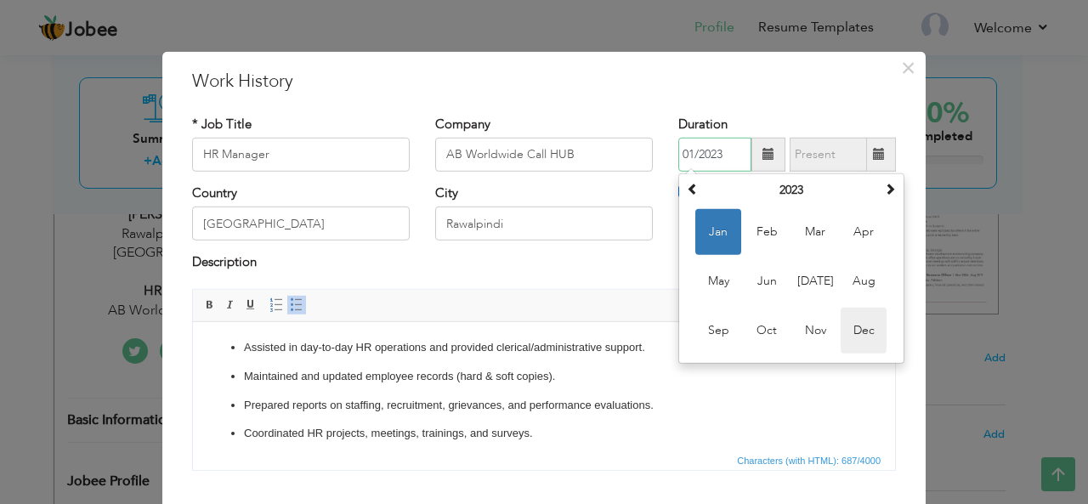
click at [864, 327] on span "Dec" at bounding box center [864, 331] width 46 height 46
type input "12/2023"
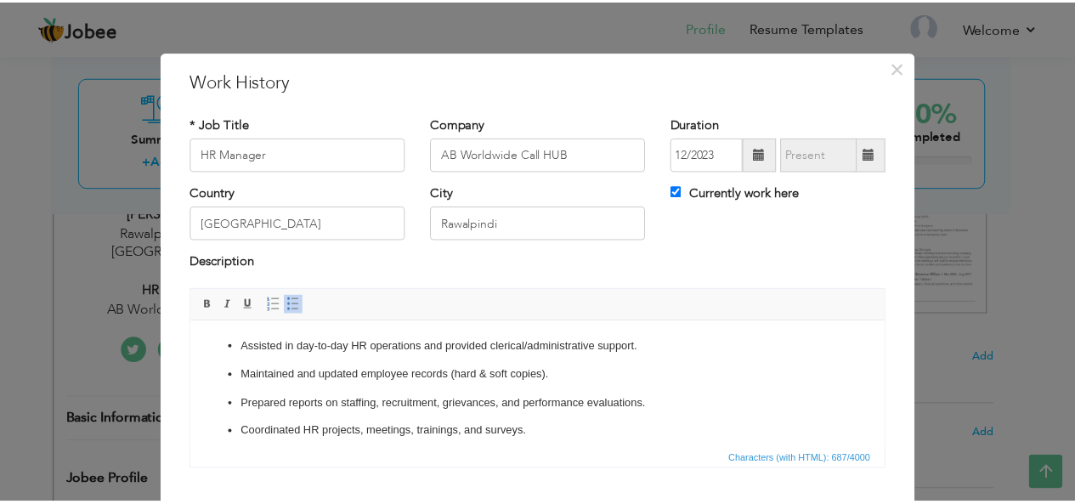
scroll to position [102, 0]
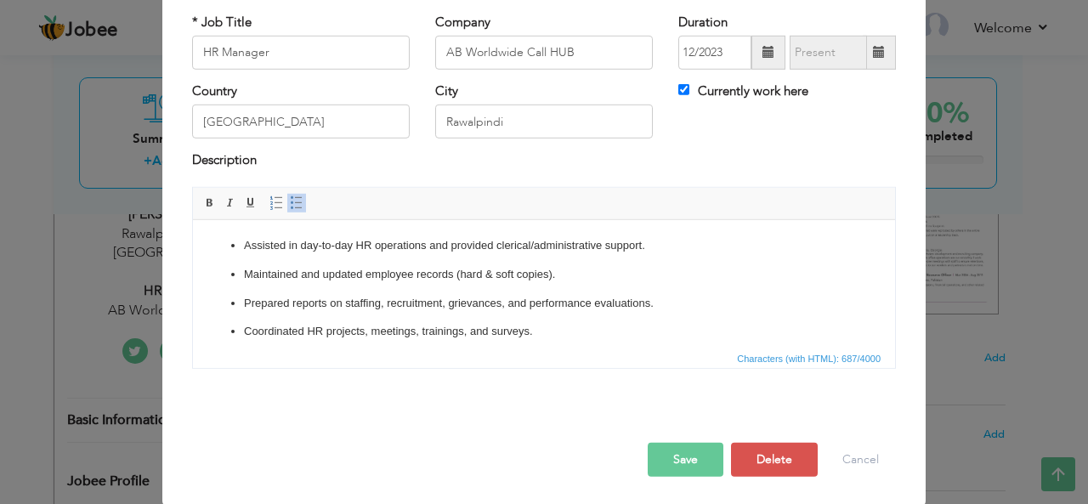
click at [665, 451] on button "Save" at bounding box center [686, 460] width 76 height 34
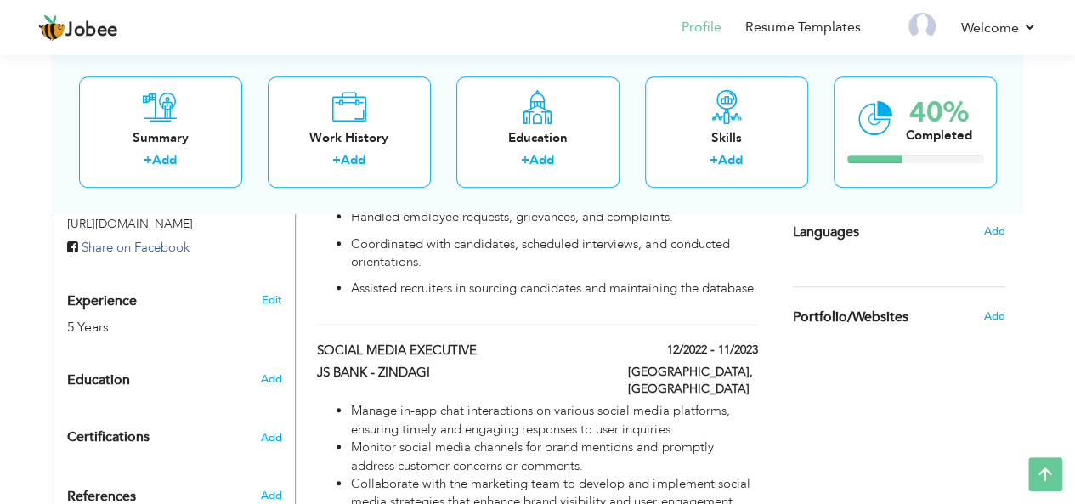
scroll to position [592, 0]
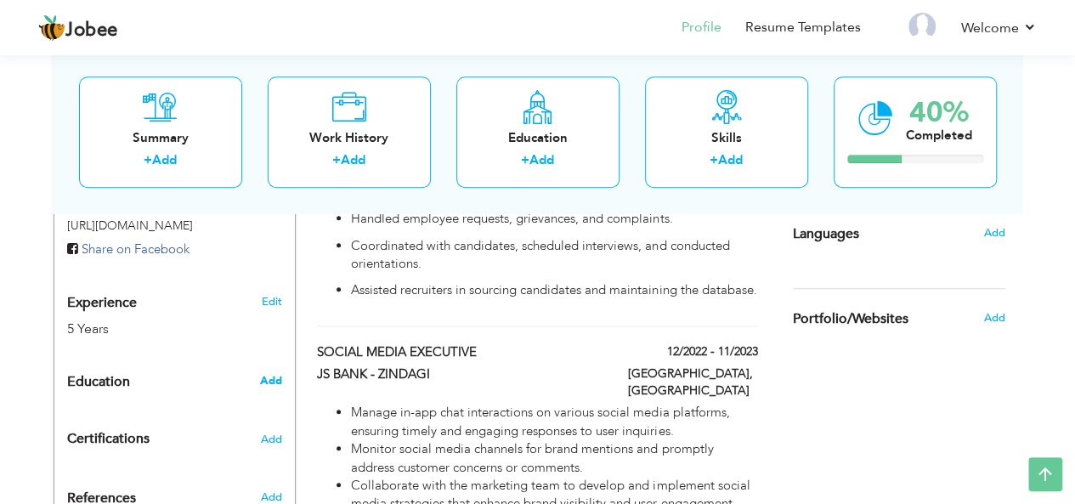
click at [266, 373] on span "Add" at bounding box center [270, 380] width 22 height 15
radio input "true"
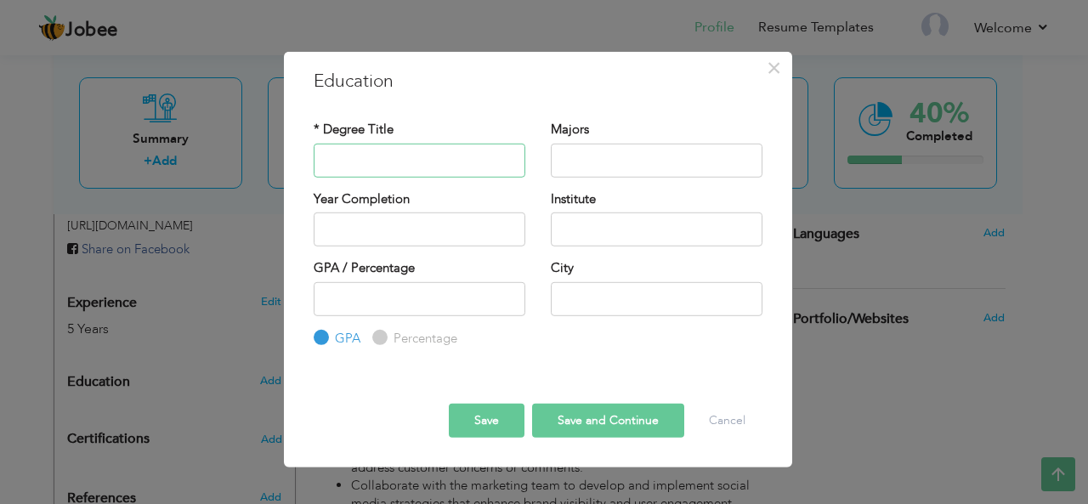
paste input "Bachelors , Commerce"
click at [338, 162] on input "text" at bounding box center [420, 160] width 212 height 34
type input "Bachelors"
click at [589, 164] on input "text" at bounding box center [657, 160] width 212 height 34
paste input "Bachelors , Commerce"
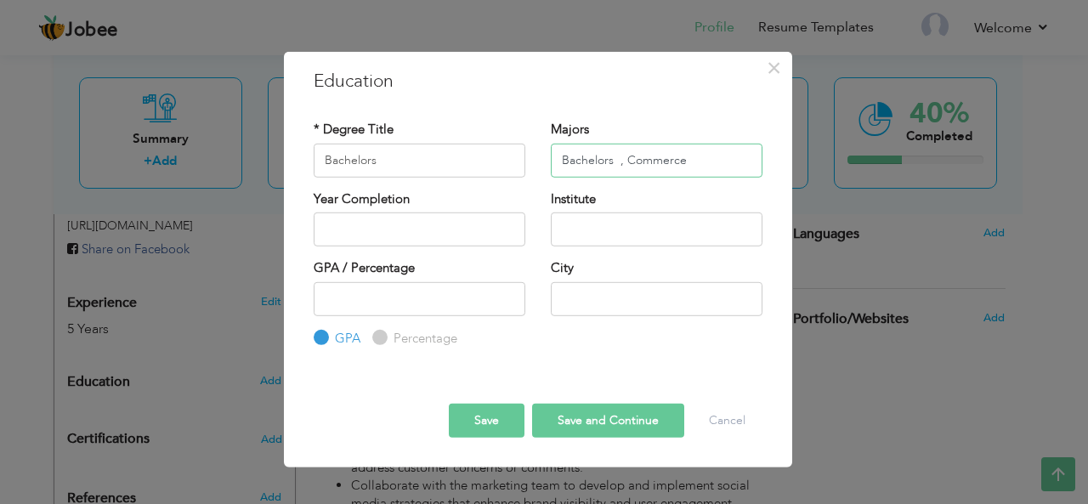
click at [624, 160] on input "Bachelors , Commerce" at bounding box center [657, 160] width 212 height 34
type input "Commerce"
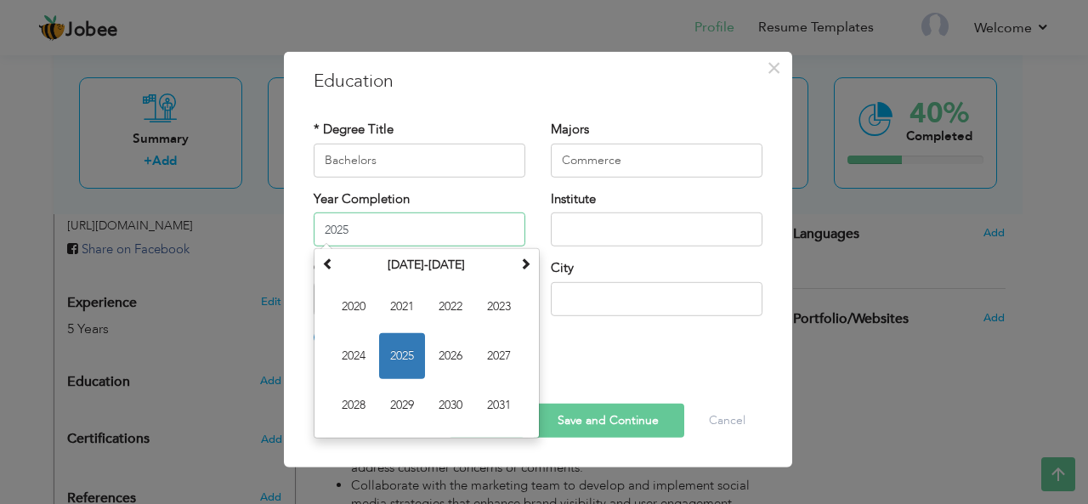
click at [440, 223] on input "2025" at bounding box center [420, 230] width 212 height 34
click at [442, 305] on span "2022" at bounding box center [451, 307] width 46 height 46
type input "2022"
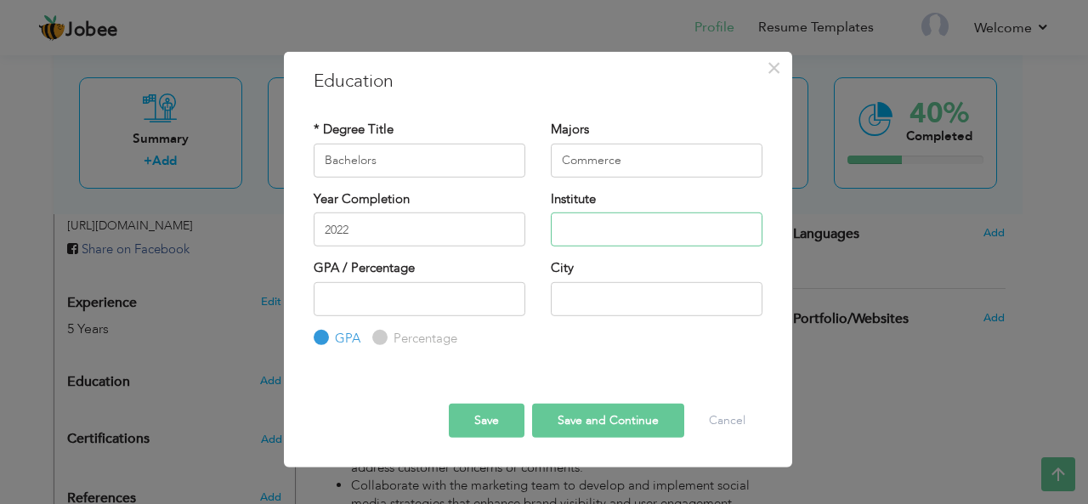
click at [564, 235] on input "text" at bounding box center [657, 230] width 212 height 34
paste input "[GEOGRAPHIC_DATA] Agriculture"
type input "[GEOGRAPHIC_DATA] Agriculture"
click at [630, 288] on input "text" at bounding box center [657, 298] width 212 height 34
click at [566, 293] on input "rawalpindi" at bounding box center [657, 298] width 212 height 34
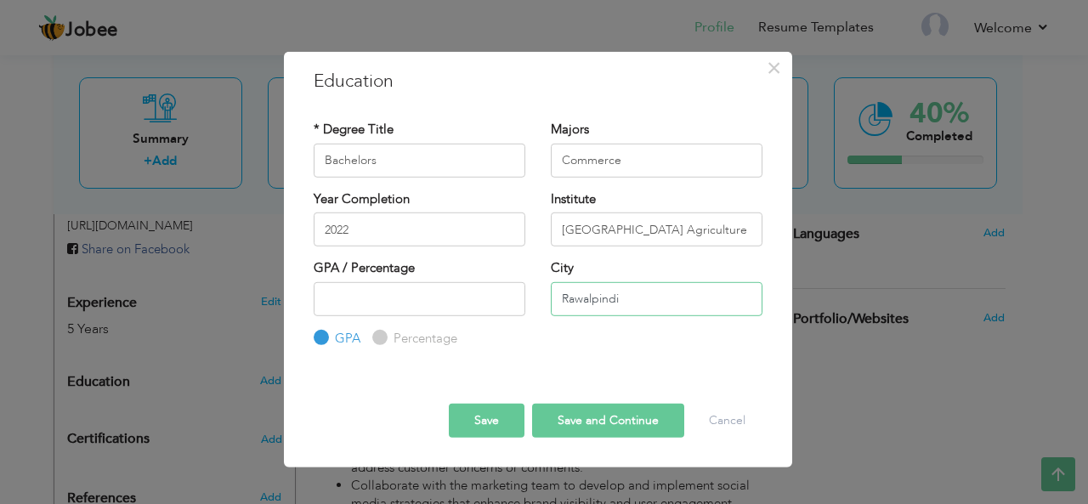
type input "Rawalpindi"
click at [602, 419] on button "Save and Continue" at bounding box center [608, 421] width 152 height 34
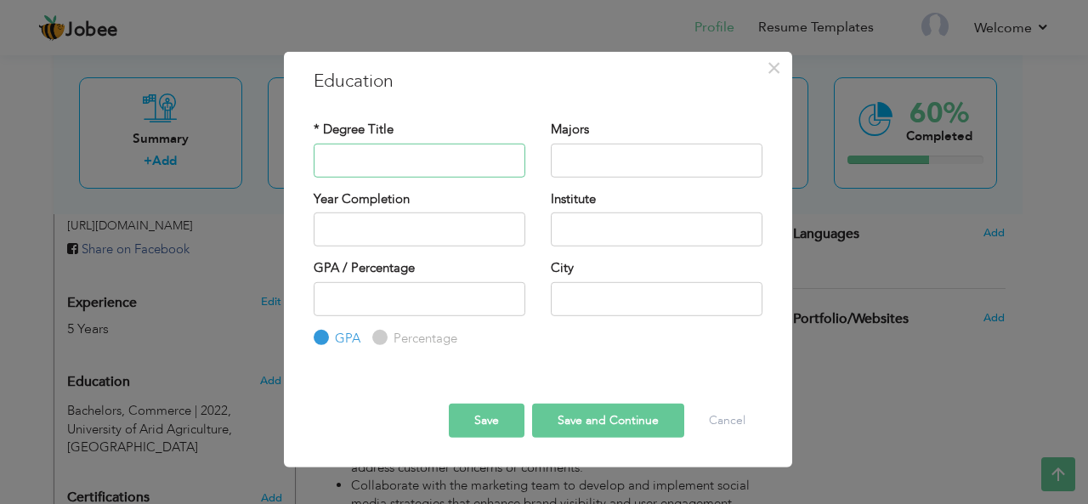
paste input "Intermediate"
click at [343, 167] on input "Intermediate" at bounding box center [420, 160] width 212 height 34
type input "Intermediate"
paste input "Commerce"
click at [629, 156] on input "Commerce" at bounding box center [657, 160] width 212 height 34
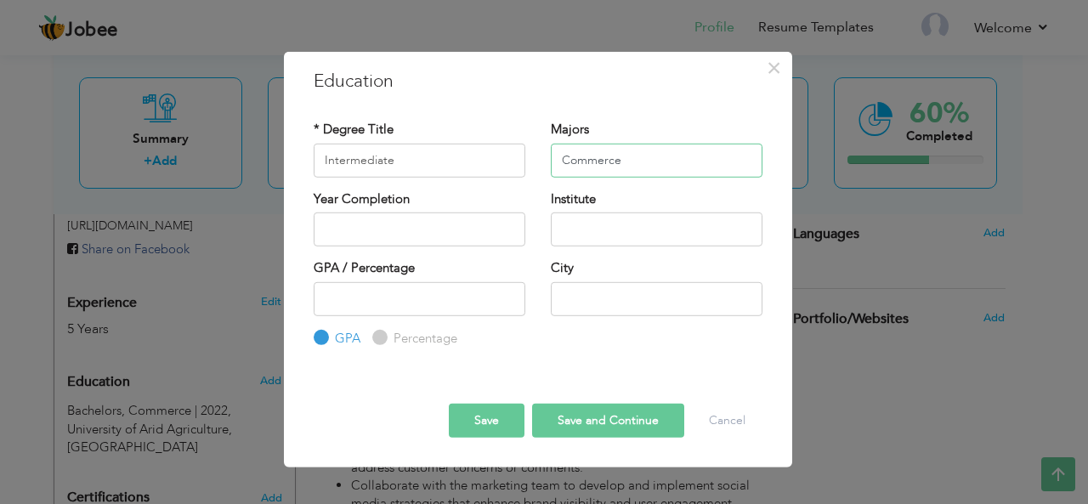
type input "Commerce"
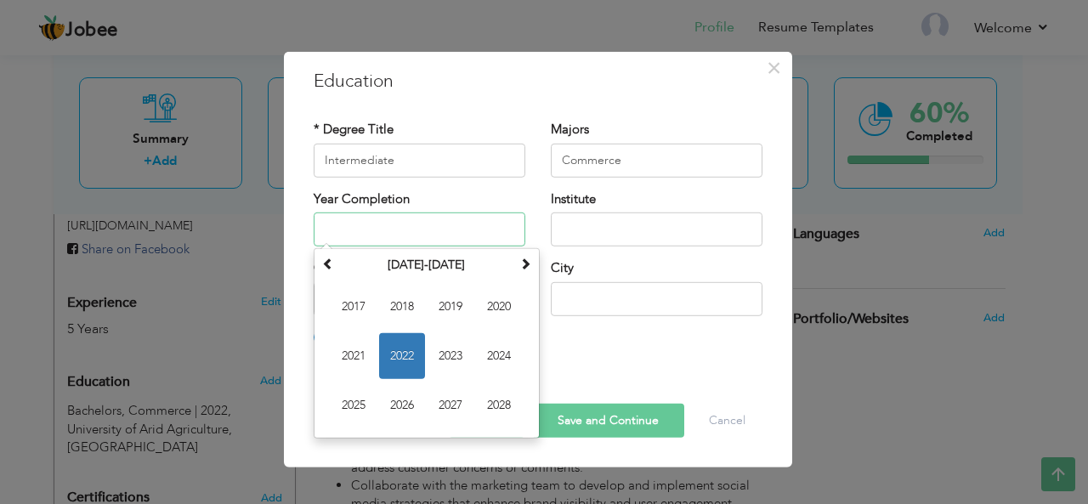
click at [419, 231] on input "text" at bounding box center [420, 230] width 212 height 34
click at [354, 315] on span "2017" at bounding box center [354, 307] width 46 height 46
type input "2017"
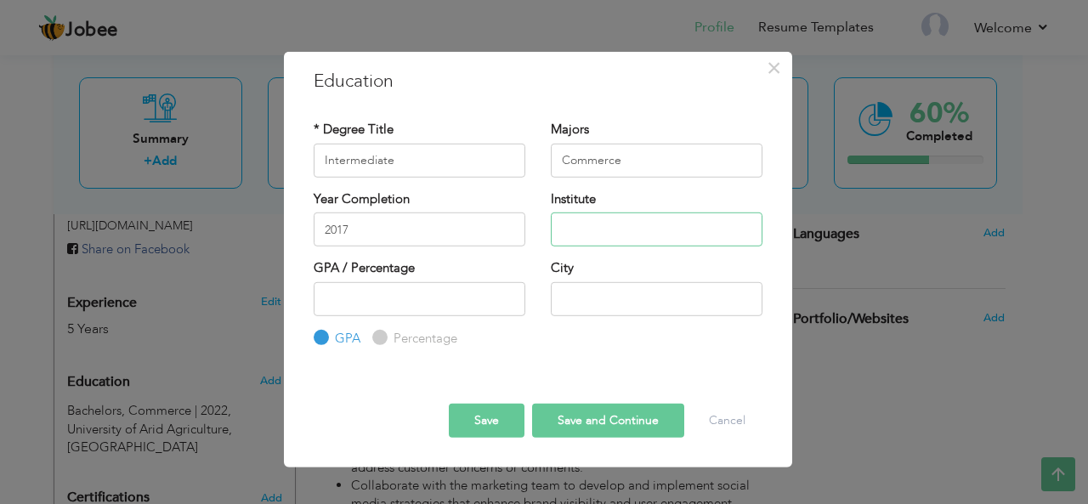
paste input "Punjab college of women"
click at [653, 230] on input "Punjab college of women" at bounding box center [657, 230] width 212 height 34
type input "Punjab college of women"
click at [630, 305] on input "text" at bounding box center [657, 298] width 212 height 34
type input "Rawalpindi"
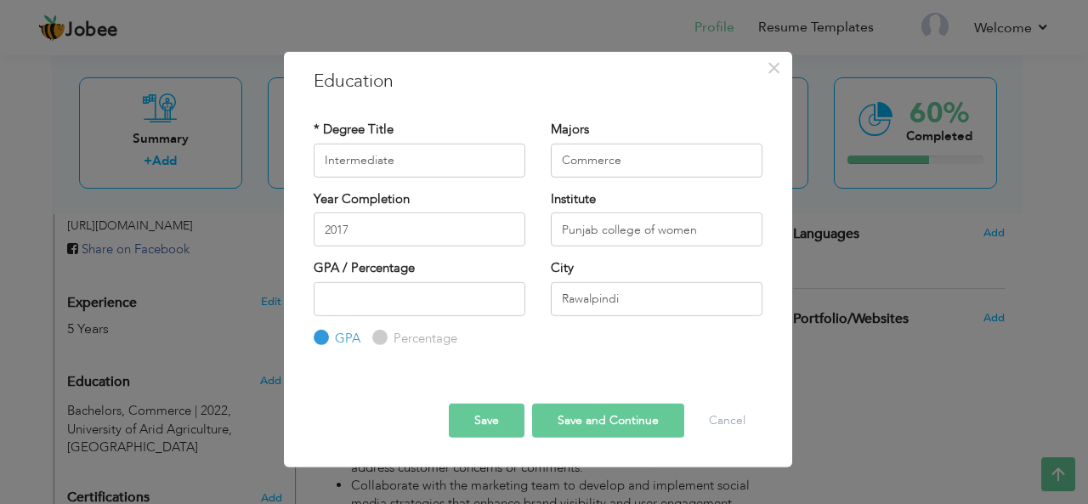
click at [609, 411] on button "Save and Continue" at bounding box center [608, 421] width 152 height 34
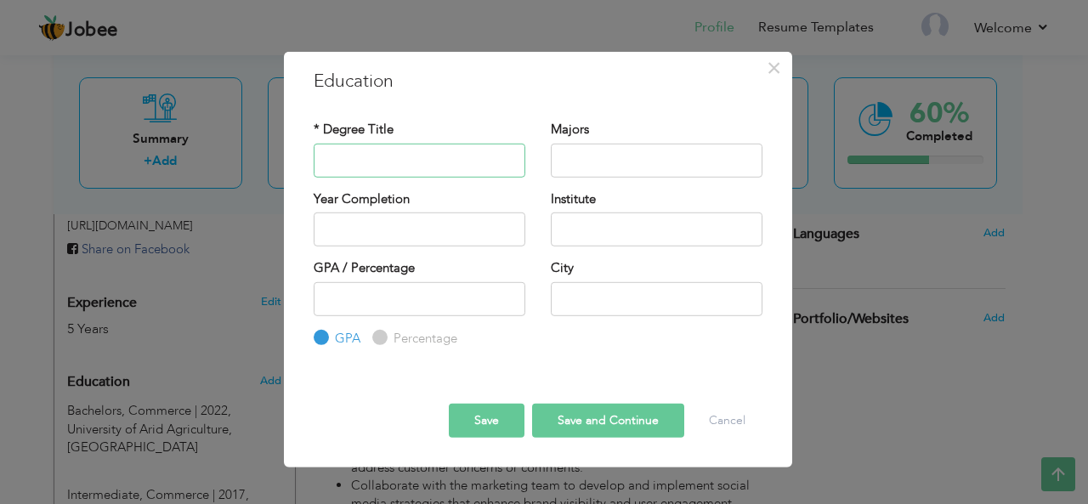
click at [432, 166] on input "text" at bounding box center [420, 160] width 212 height 34
paste input "Matriculation"
type input "Matriculation"
paste input "Noble Cambridge"
click at [611, 220] on input "Noble Cambridge" at bounding box center [657, 230] width 212 height 34
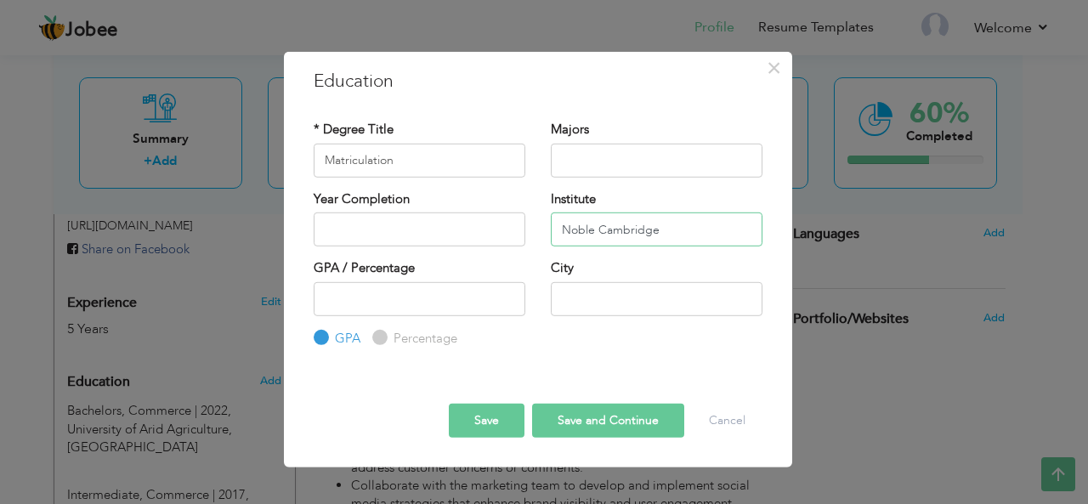
type input "Noble Cambridge"
paste input "Science"
click at [599, 147] on input "Science" at bounding box center [657, 160] width 212 height 34
type input "Science"
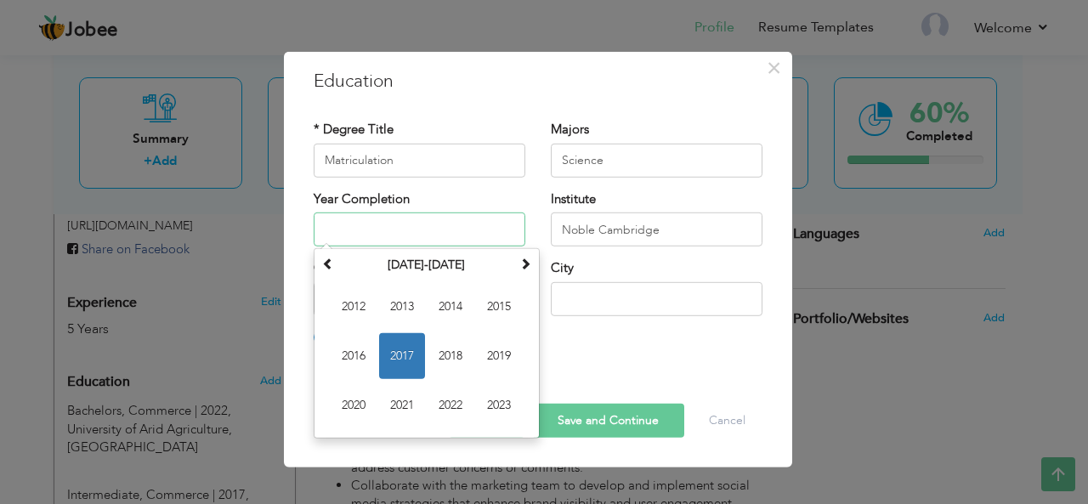
click at [424, 222] on input "text" at bounding box center [420, 230] width 212 height 34
click at [452, 306] on span "2014" at bounding box center [451, 307] width 46 height 46
type input "2014"
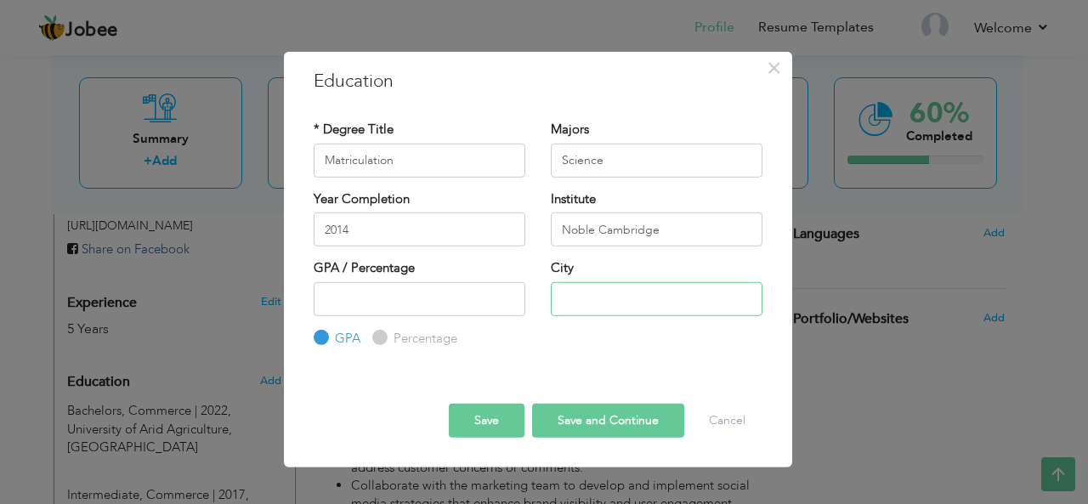
click at [578, 296] on input "text" at bounding box center [657, 298] width 212 height 34
type input "Rawalpindi"
click at [513, 429] on button "Save" at bounding box center [487, 421] width 76 height 34
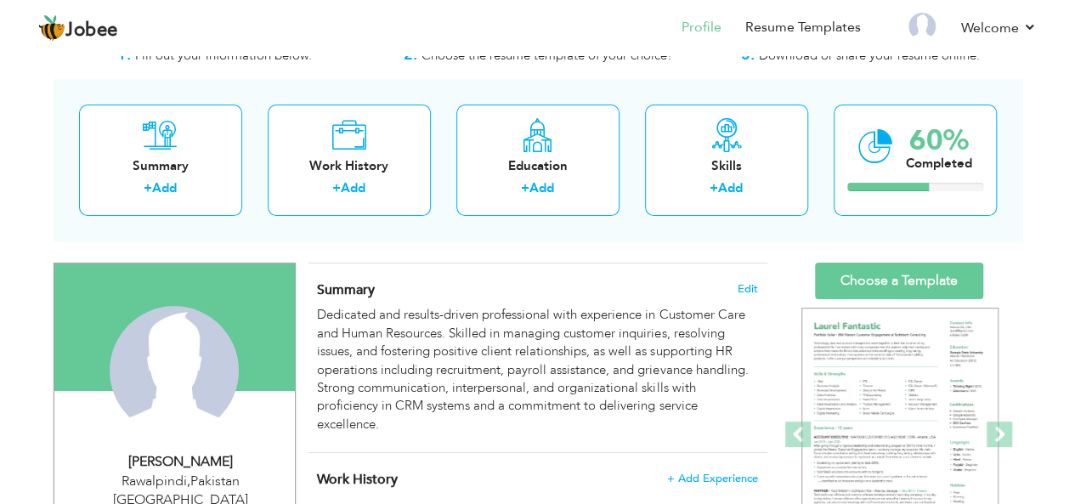
scroll to position [57, 0]
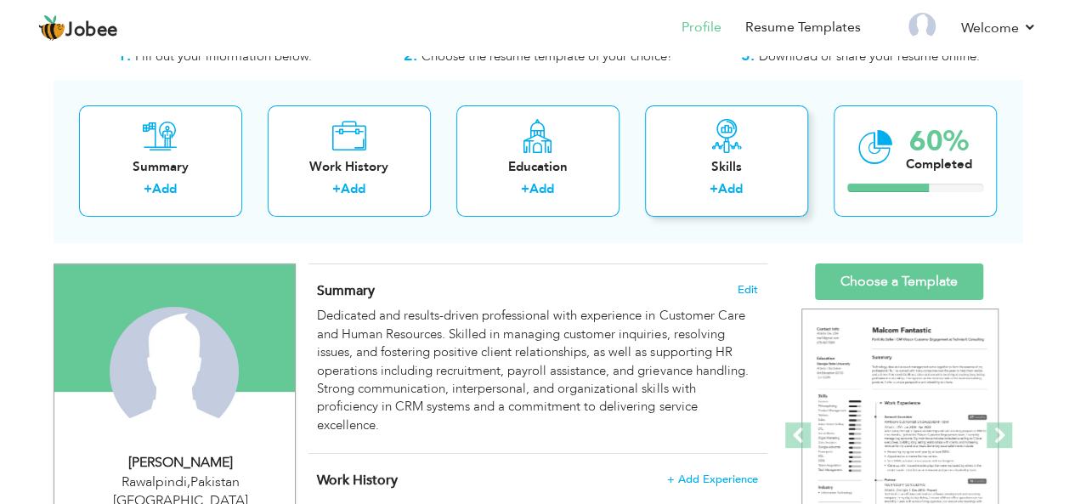
click at [733, 190] on link "Add" at bounding box center [730, 188] width 25 height 17
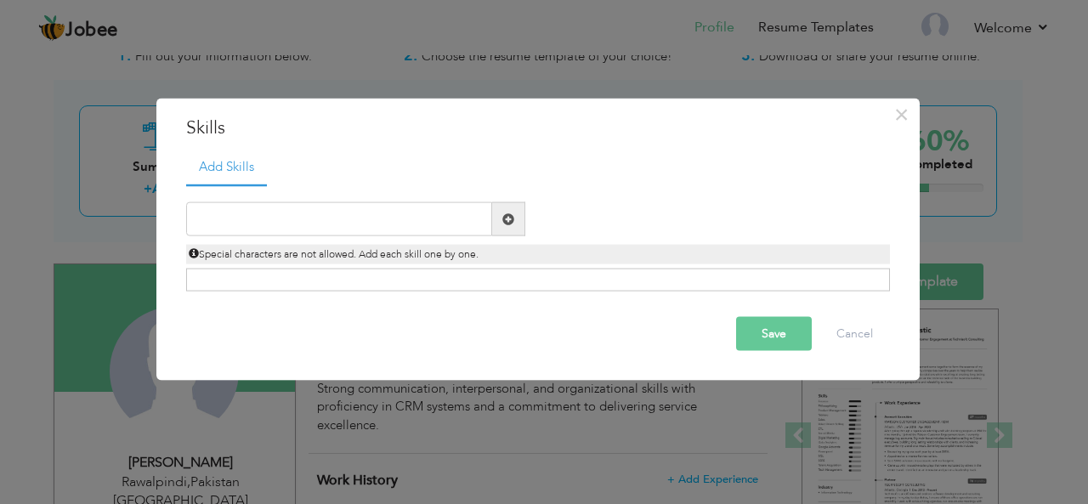
click at [502, 222] on span at bounding box center [508, 219] width 12 height 12
click at [344, 293] on div "Add Skills Duplicate entry Already Exist" at bounding box center [537, 227] width 729 height 156
click at [330, 286] on div "Click on , to mark skill as primary." at bounding box center [538, 280] width 704 height 23
click at [451, 275] on div "Click on , to mark skill as primary." at bounding box center [538, 280] width 704 height 23
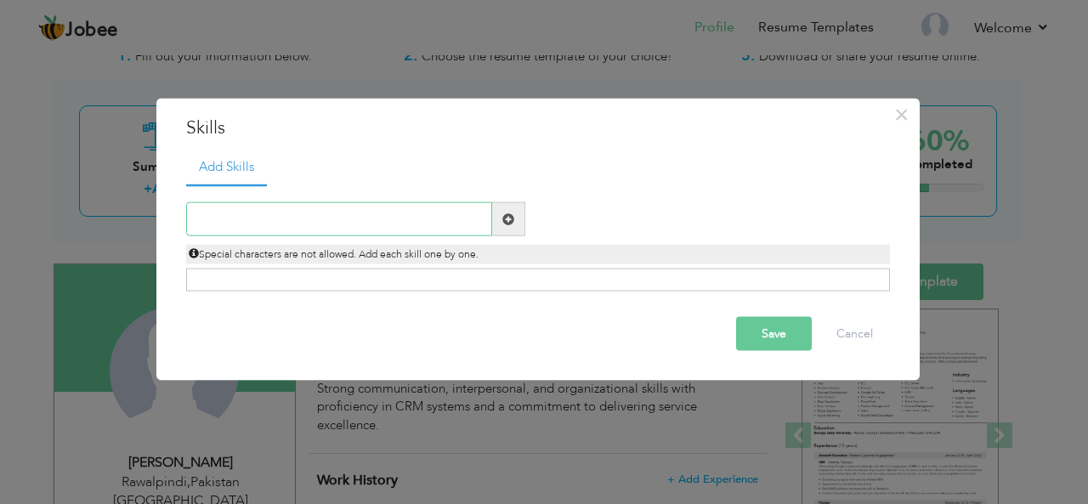
click at [301, 230] on input "text" at bounding box center [339, 219] width 306 height 34
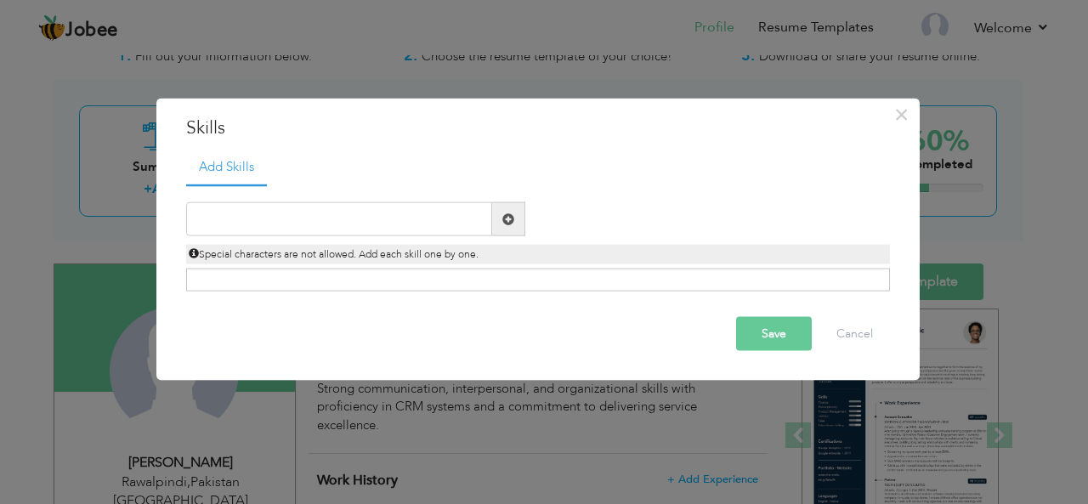
click at [233, 263] on div "Special characters are not allowed. Add each skill one by one." at bounding box center [538, 255] width 704 height 20
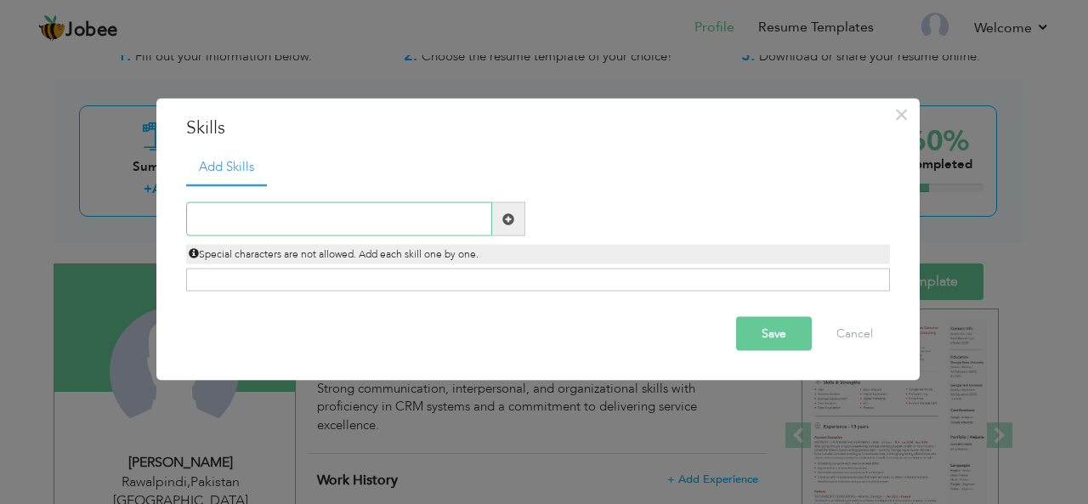
click at [393, 226] on input "text" at bounding box center [339, 219] width 306 height 34
click at [308, 278] on div "Click on , to mark skill as primary." at bounding box center [538, 280] width 704 height 23
click at [304, 280] on div "Click on , to mark skill as primary." at bounding box center [538, 280] width 704 height 23
click at [258, 215] on input "text" at bounding box center [339, 219] width 306 height 34
paste input "Client Services & Customer SupportIndustries"
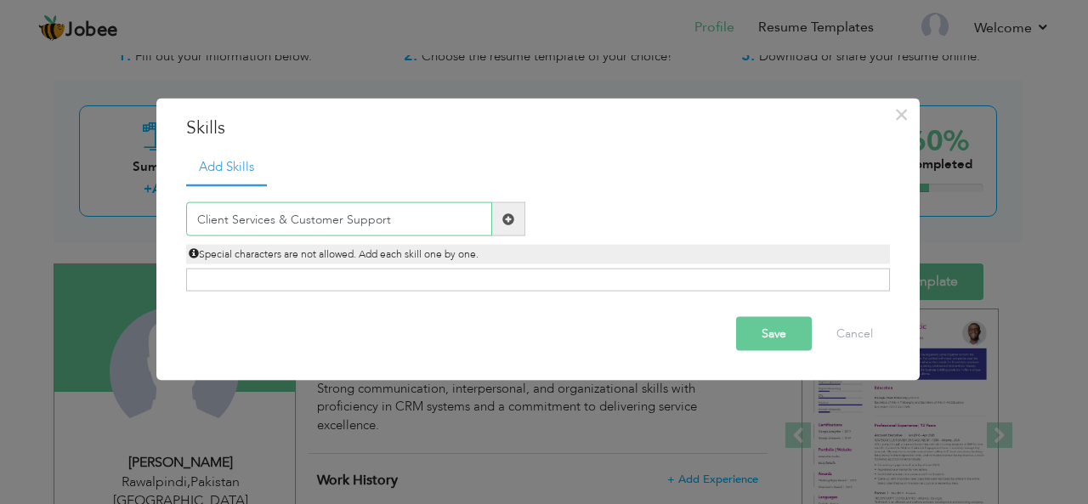
type input "Client Services & Customer Support"
click at [507, 218] on span at bounding box center [508, 219] width 12 height 12
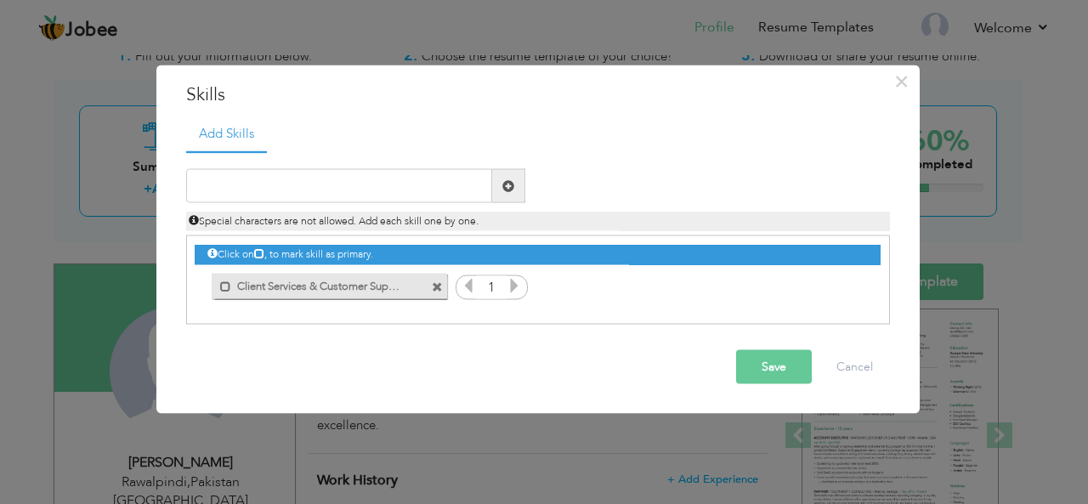
click at [517, 285] on icon at bounding box center [514, 285] width 15 height 15
click at [303, 186] on input "text" at bounding box center [339, 186] width 306 height 34
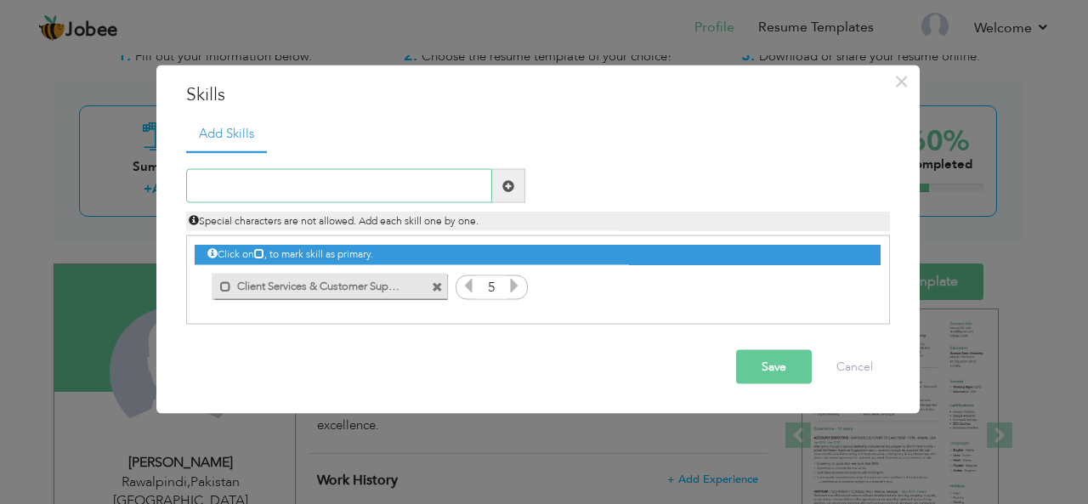
paste input "Banking/Financial Services"
type input "Banking/Financial Services"
click at [513, 184] on span at bounding box center [508, 185] width 12 height 12
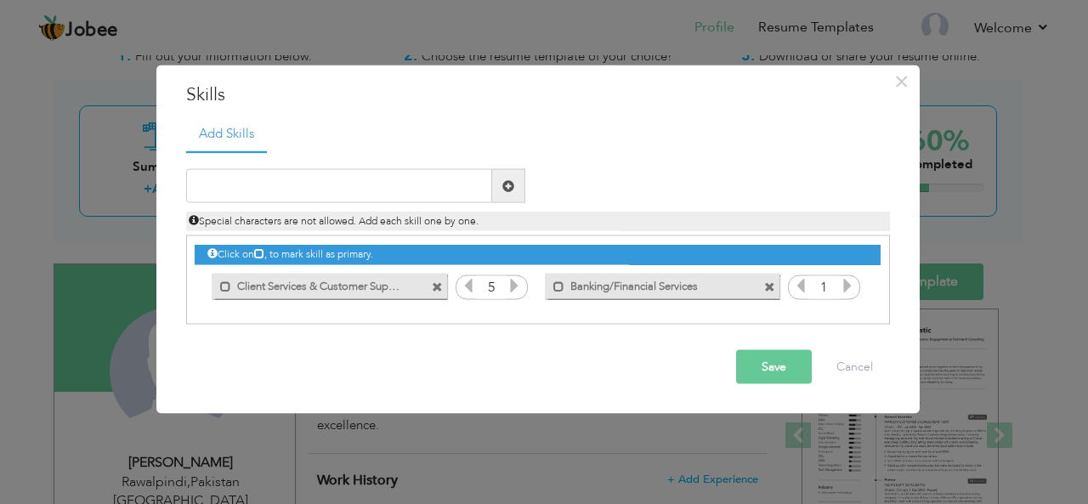
click at [848, 281] on icon at bounding box center [847, 285] width 15 height 15
click at [774, 376] on button "Save" at bounding box center [774, 367] width 76 height 34
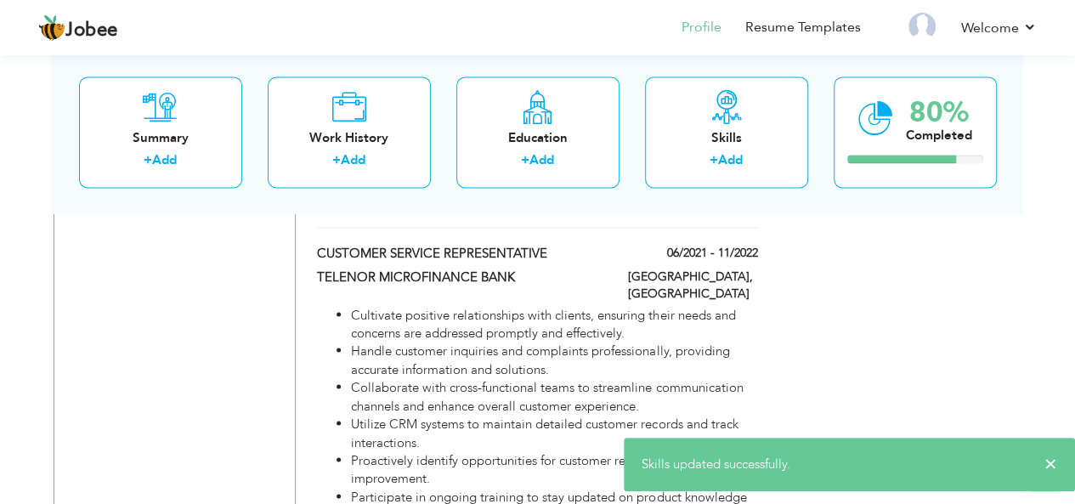
scroll to position [1403, 0]
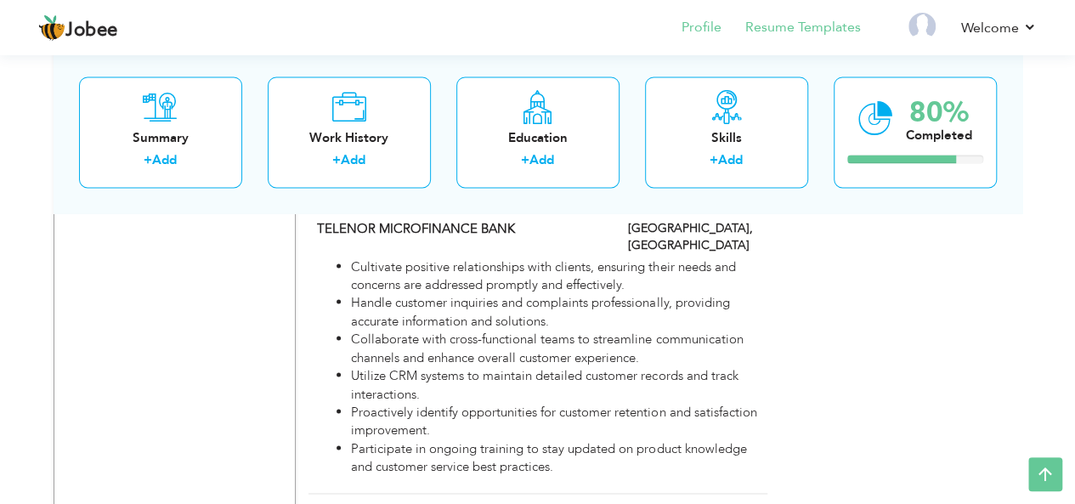
click at [826, 38] on li "Resume Templates" at bounding box center [791, 29] width 139 height 46
click at [794, 29] on link "Resume Templates" at bounding box center [803, 28] width 116 height 20
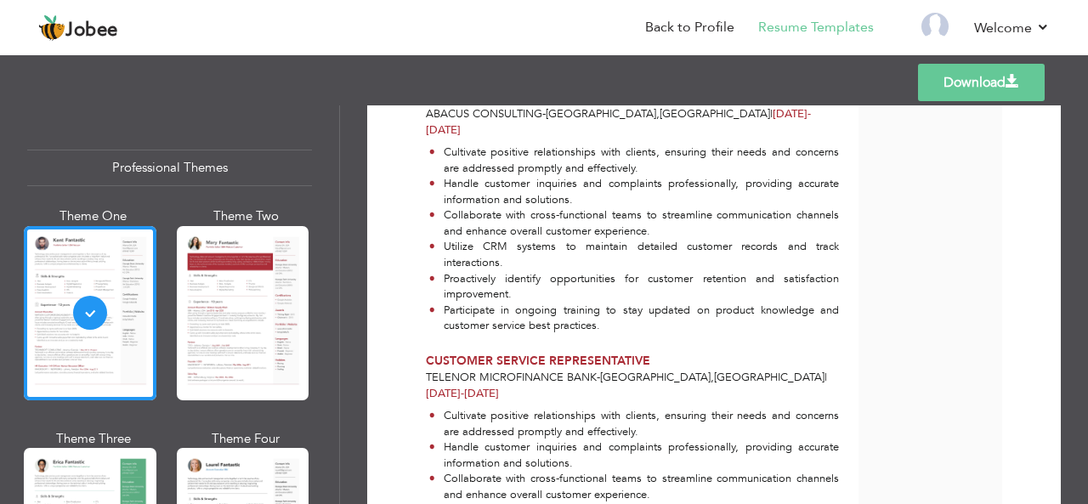
scroll to position [1088, 0]
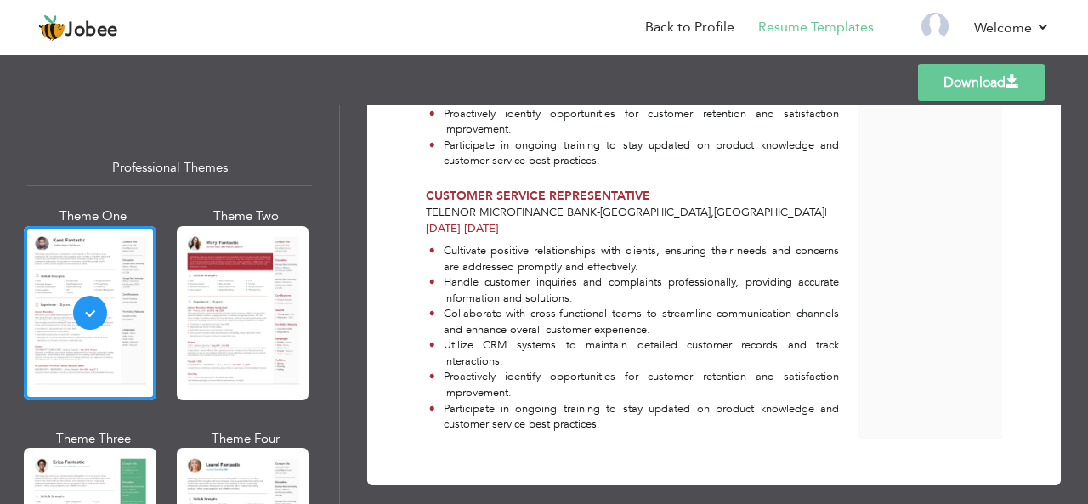
click at [963, 94] on link "Download" at bounding box center [981, 82] width 127 height 37
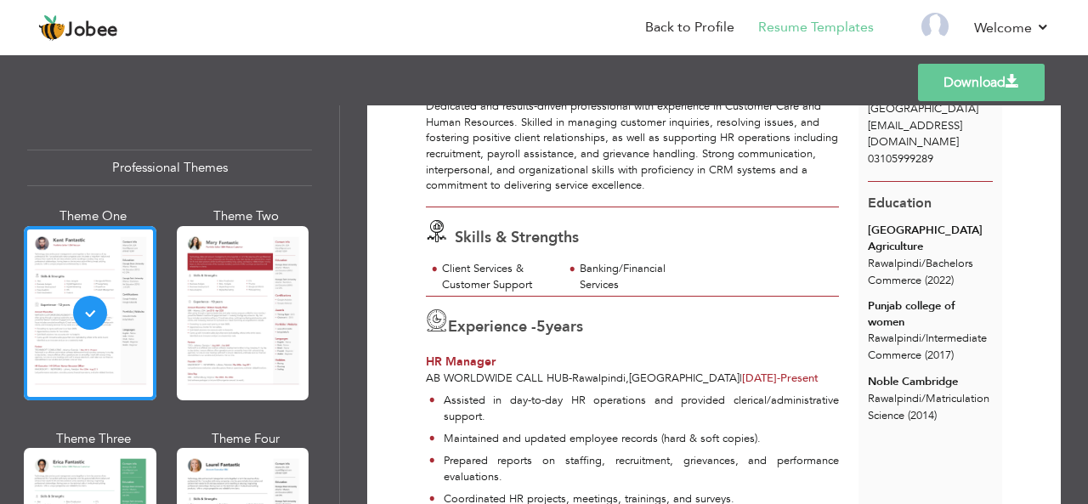
scroll to position [0, 0]
